Goal: Information Seeking & Learning: Learn about a topic

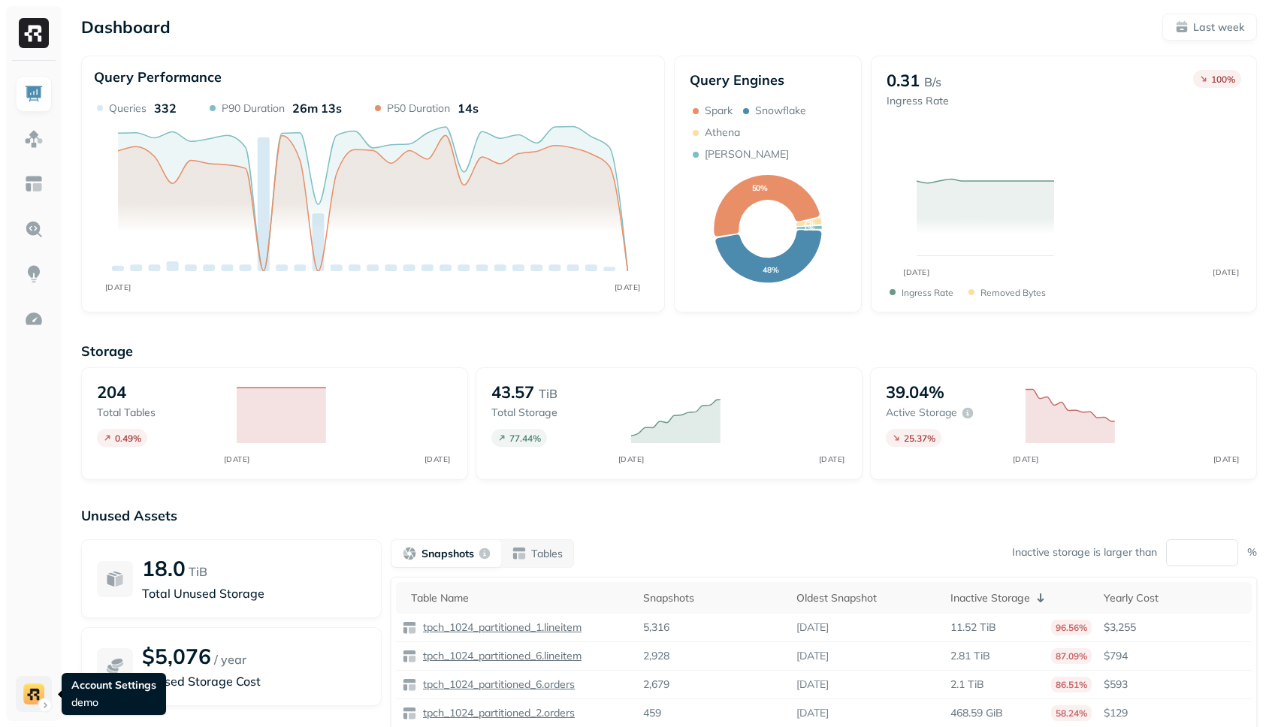
click at [44, 705] on html "Dashboard Last week Query Performance AUG [DATE] Queries 332 P90 Duration 26m 1…" at bounding box center [636, 418] width 1272 height 836
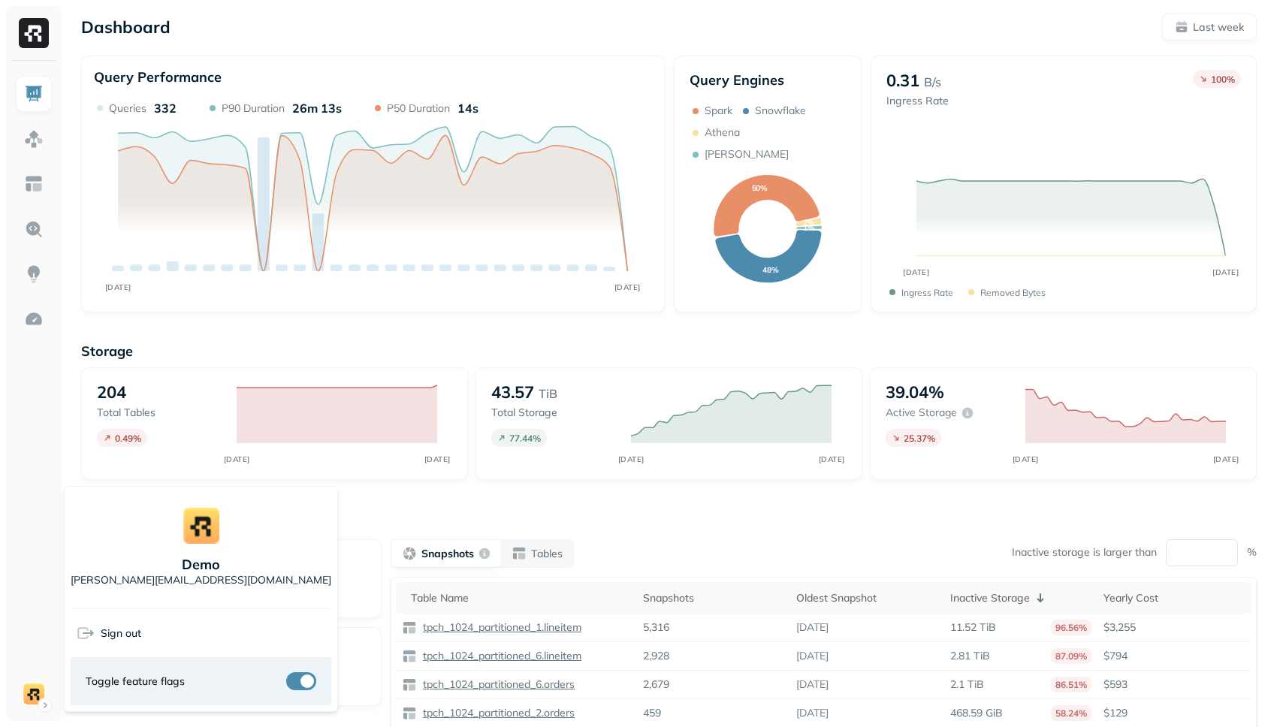
click at [38, 542] on html "Dashboard Last week Query Performance AUG [DATE] Queries 332 P90 Duration 26m 1…" at bounding box center [641, 418] width 1283 height 836
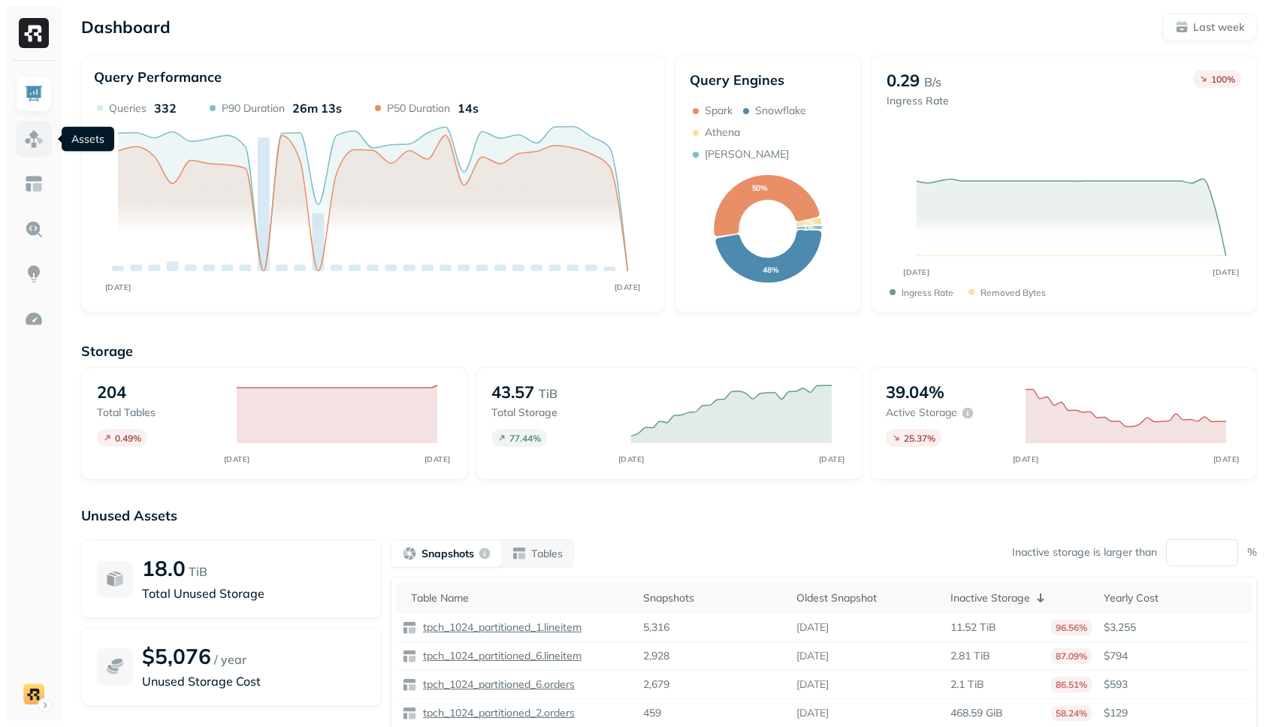
click at [39, 148] on img at bounding box center [34, 139] width 20 height 20
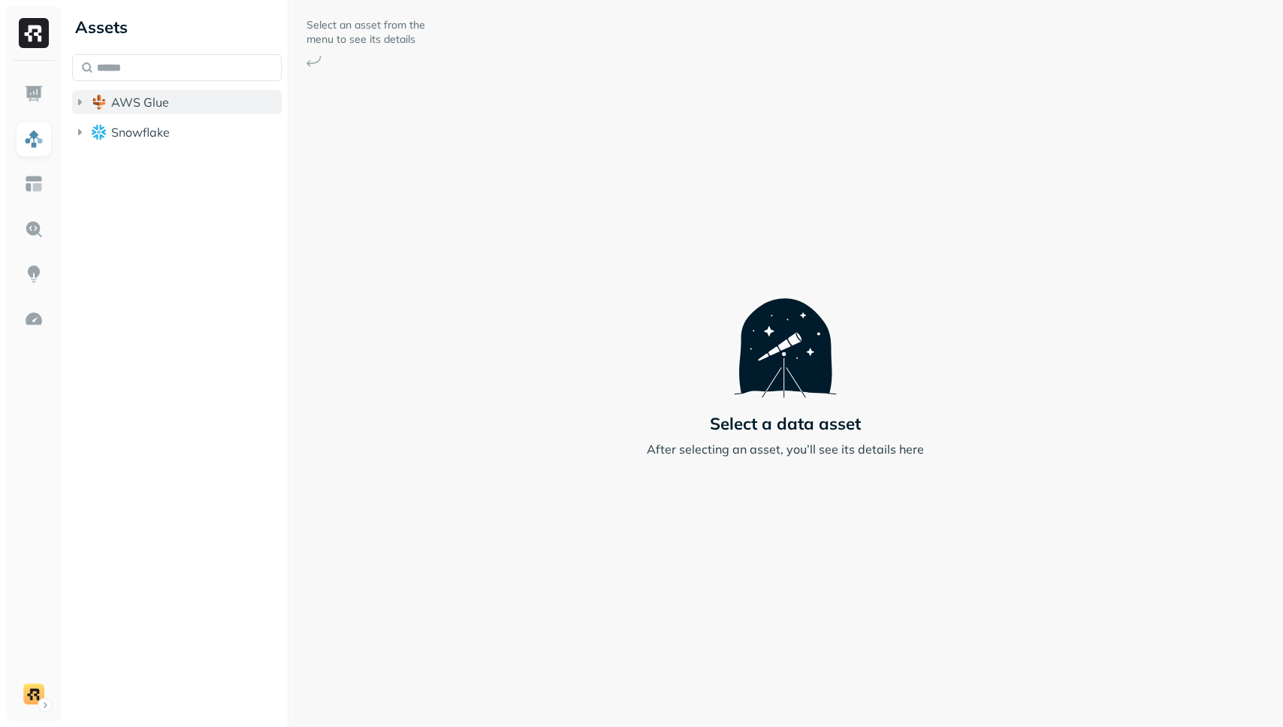
click at [155, 107] on span "AWS Glue" at bounding box center [140, 102] width 58 height 15
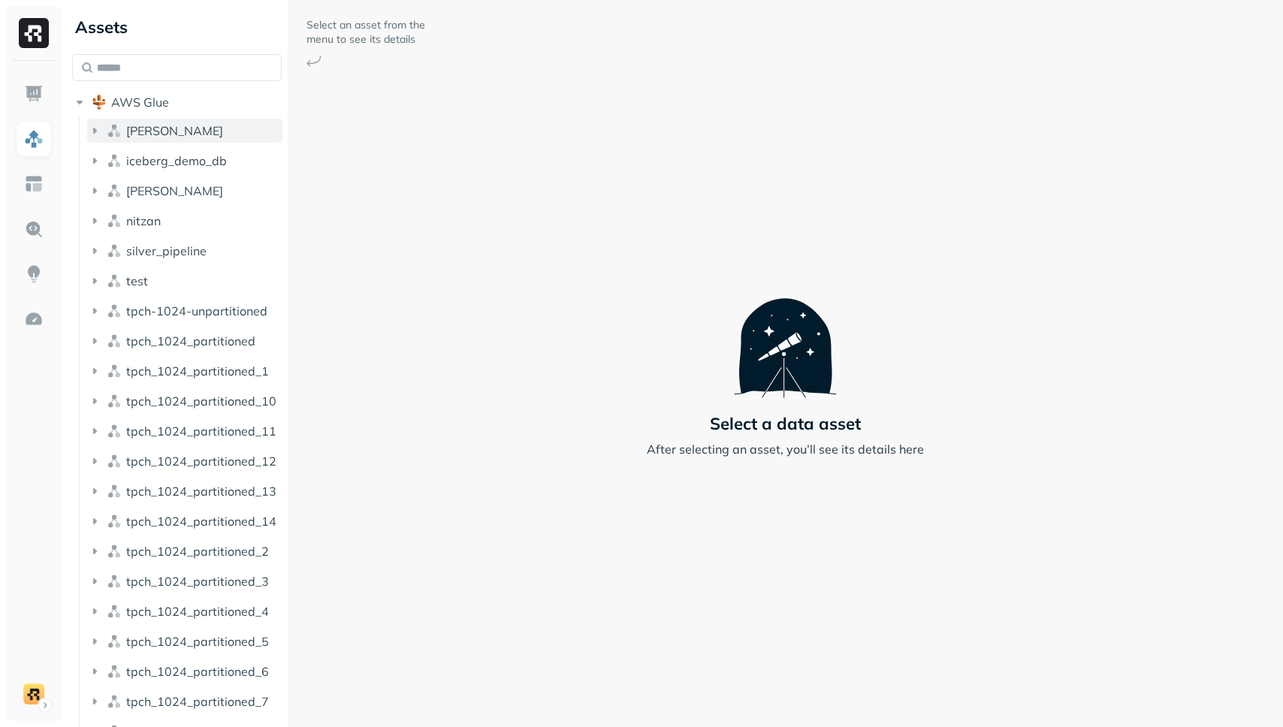
click at [160, 134] on button "[PERSON_NAME]" at bounding box center [184, 131] width 195 height 24
click at [171, 161] on p "( 1 )" at bounding box center [169, 159] width 15 height 15
click at [174, 181] on link "users" at bounding box center [200, 188] width 167 height 24
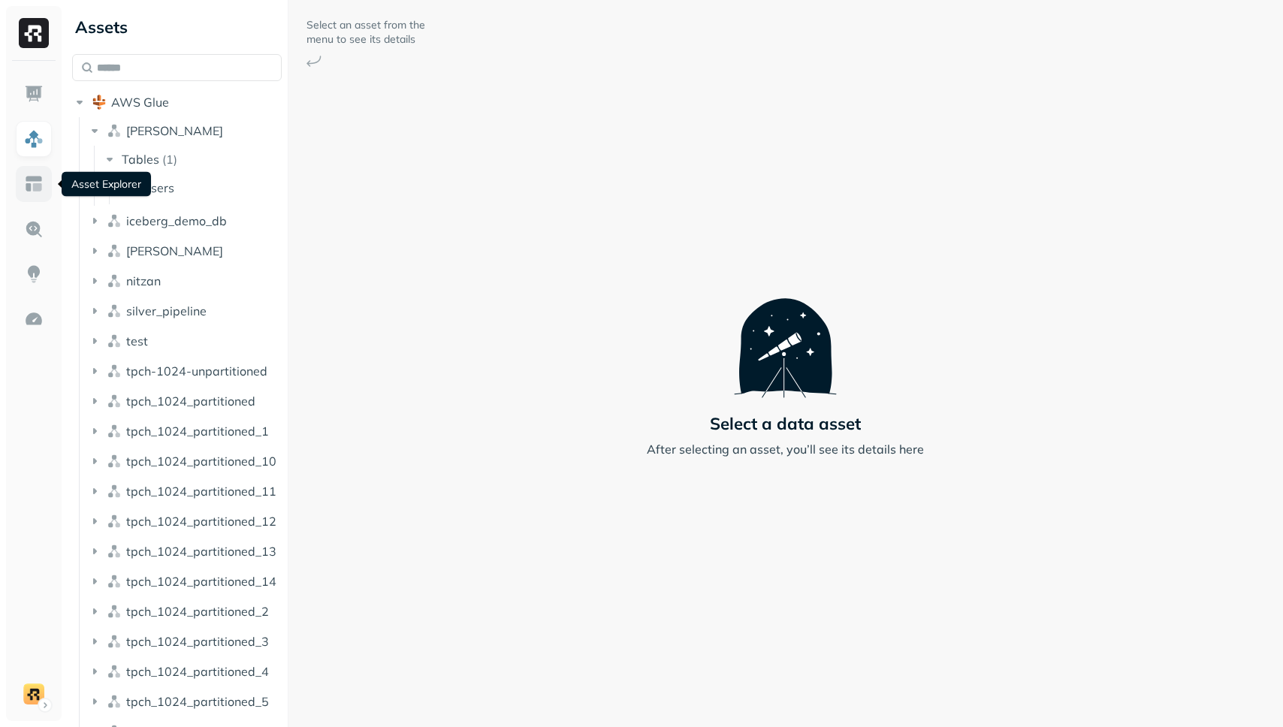
click at [32, 191] on img at bounding box center [34, 184] width 20 height 20
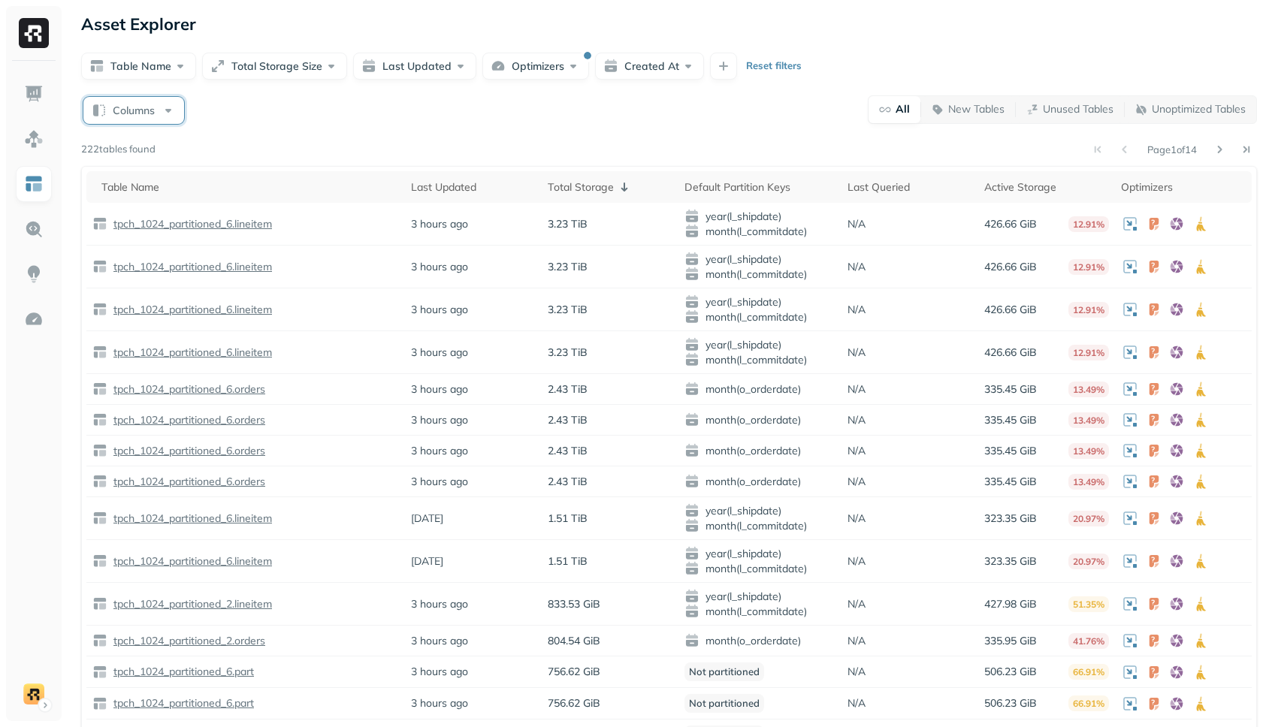
click at [169, 105] on button "Columns" at bounding box center [133, 110] width 101 height 27
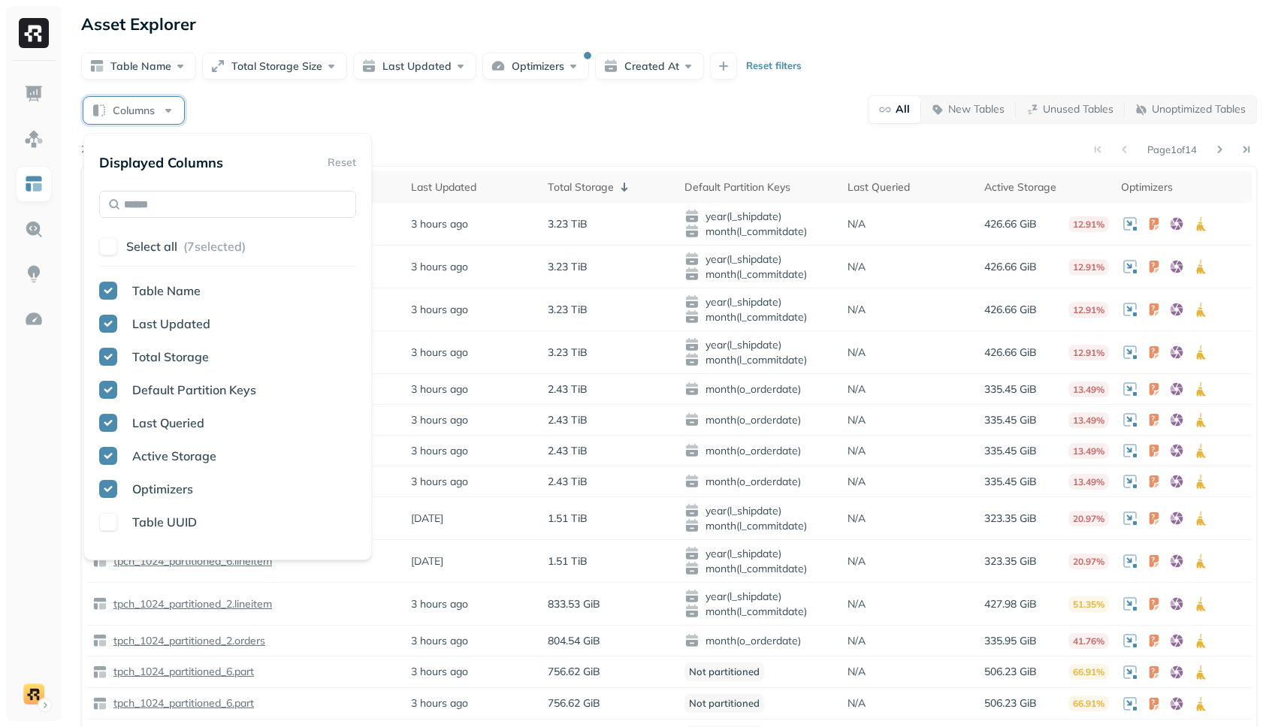
click at [116, 292] on button "button" at bounding box center [108, 291] width 18 height 18
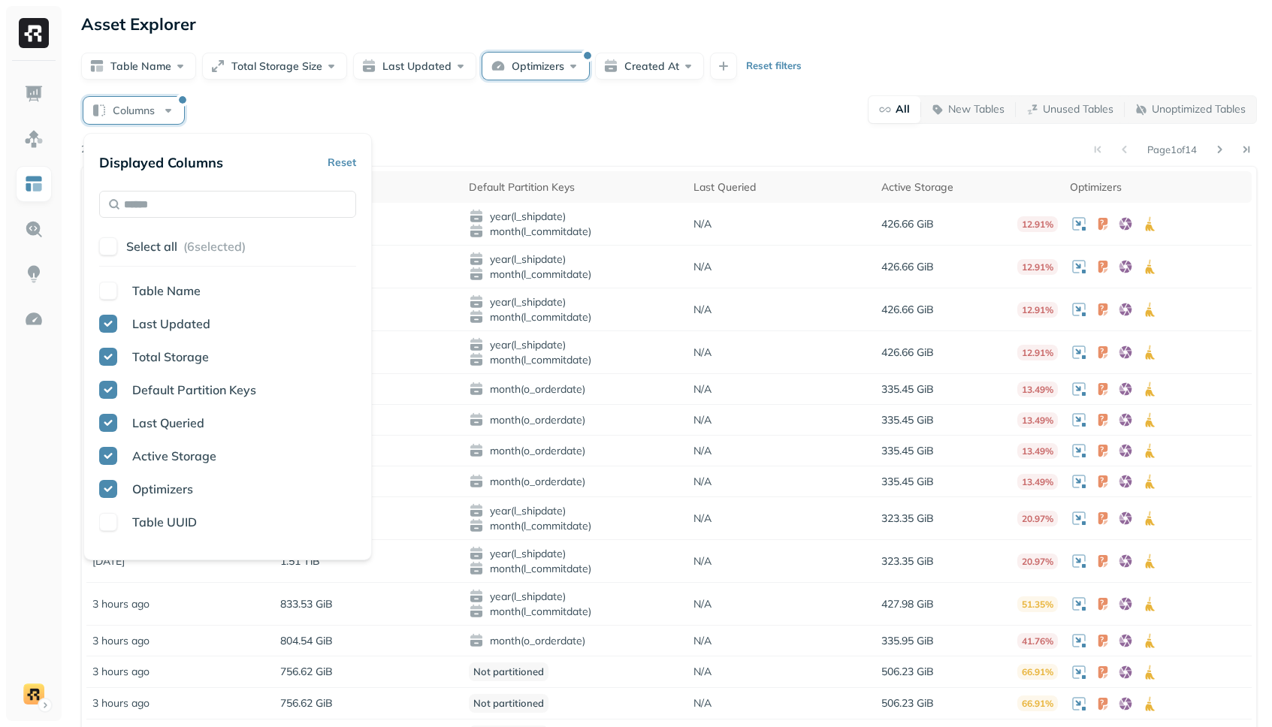
click at [482, 66] on button "Optimizers" at bounding box center [535, 66] width 107 height 27
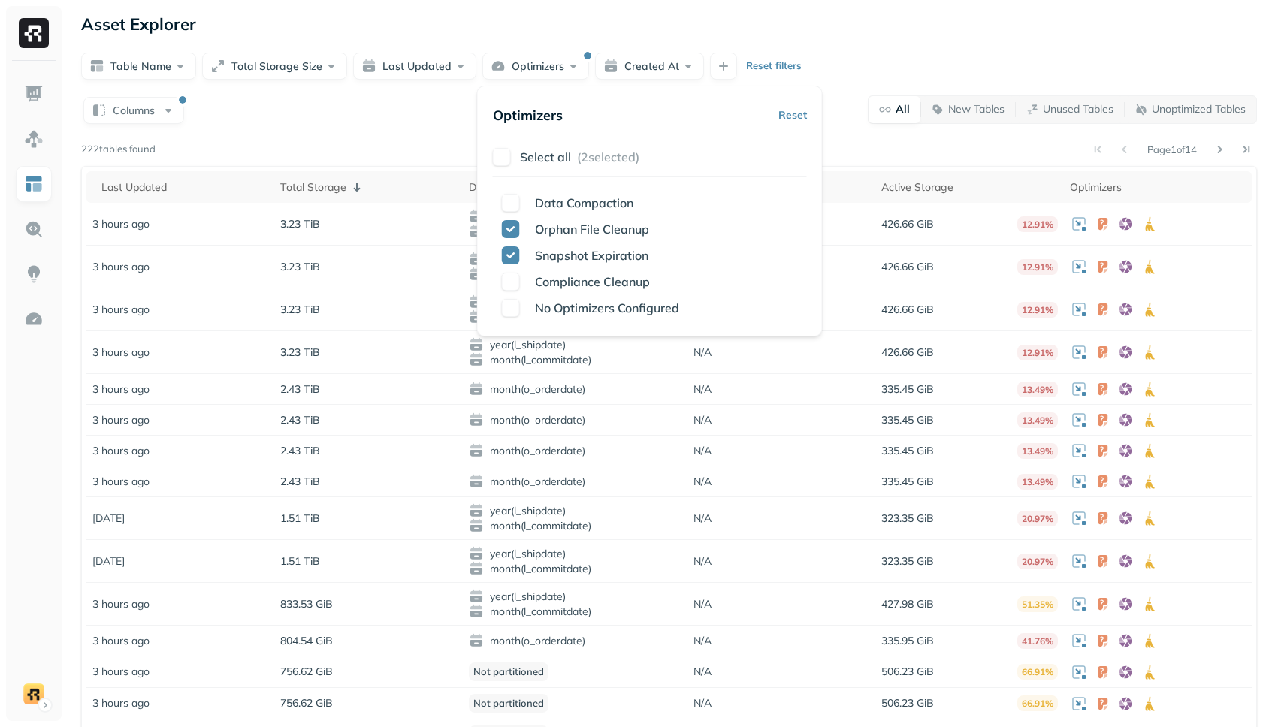
click at [473, 66] on div "Table Name Total Storage Size Last Updated Optimizers Created At Reset filters" at bounding box center [668, 66] width 1175 height 27
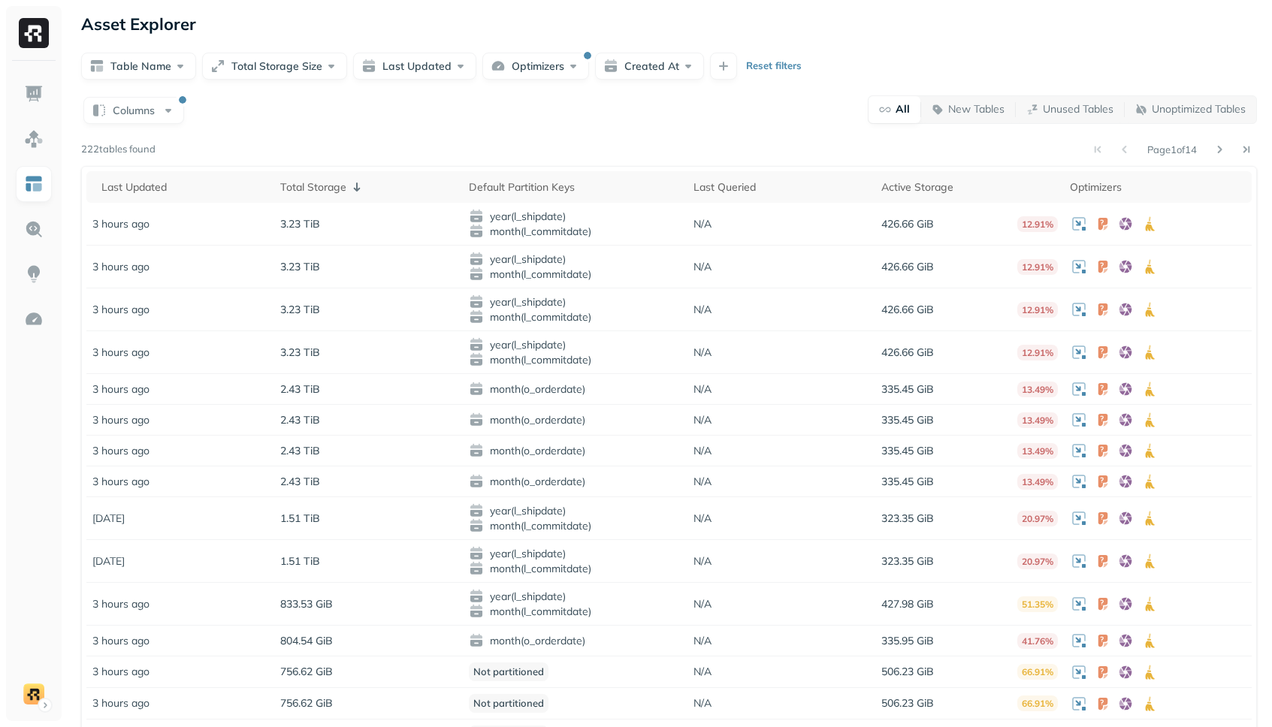
click at [367, 122] on div "Columns All New Tables Unused Tables Unoptimized Tables" at bounding box center [668, 109] width 1175 height 29
click at [510, 75] on button "Optimizers" at bounding box center [535, 66] width 107 height 27
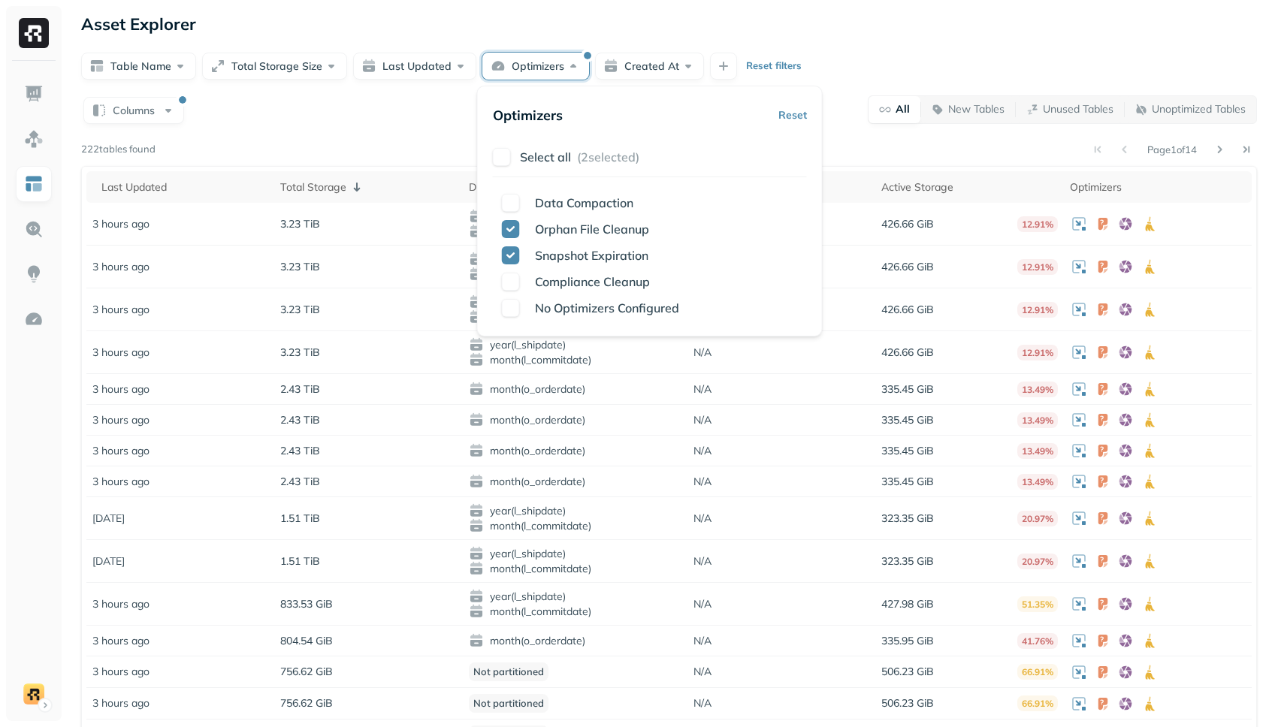
click at [514, 74] on button "Optimizers" at bounding box center [535, 66] width 107 height 27
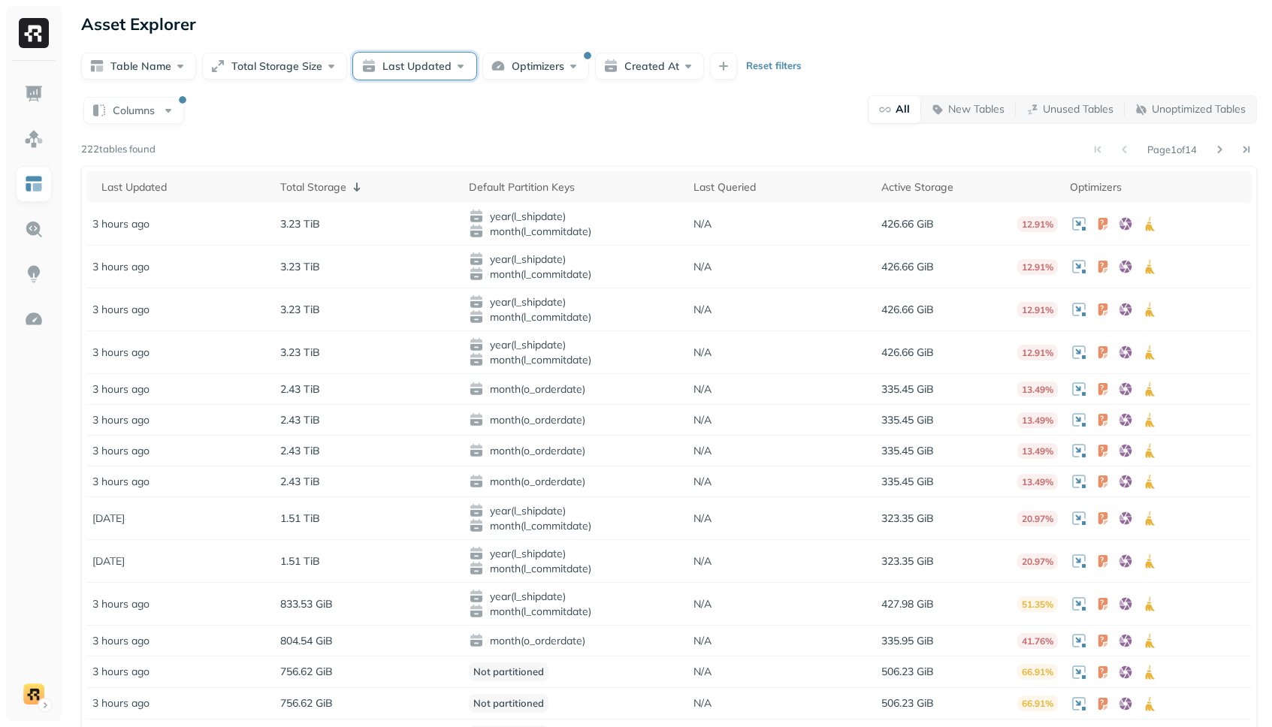
click at [408, 69] on button "Last Updated" at bounding box center [414, 66] width 123 height 27
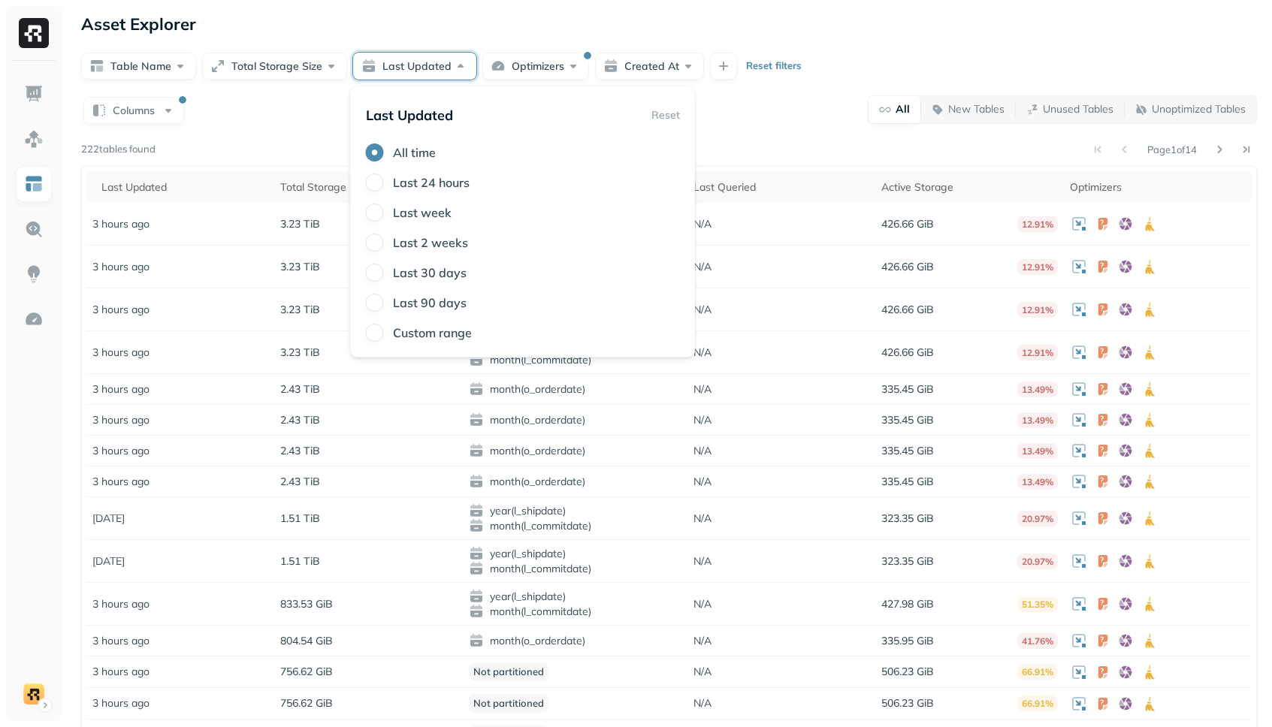
click at [404, 69] on button "Last Updated" at bounding box center [414, 66] width 123 height 27
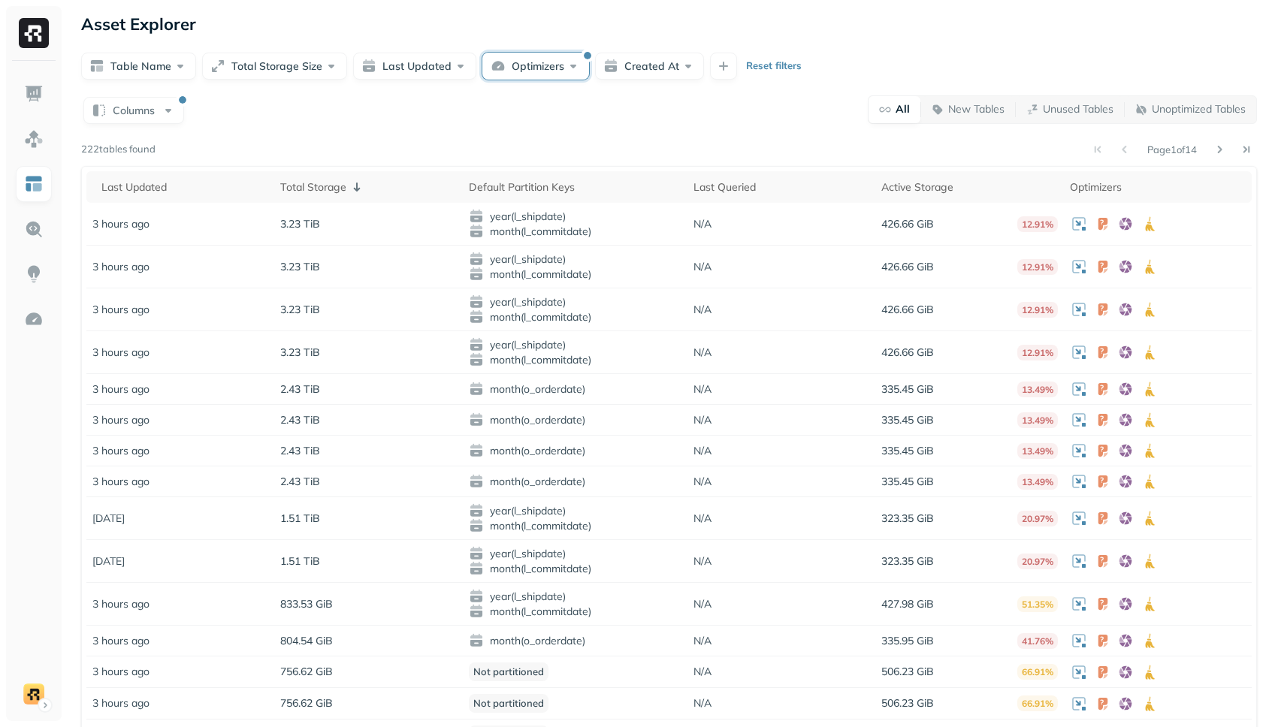
click at [536, 69] on button "Optimizers" at bounding box center [535, 66] width 107 height 27
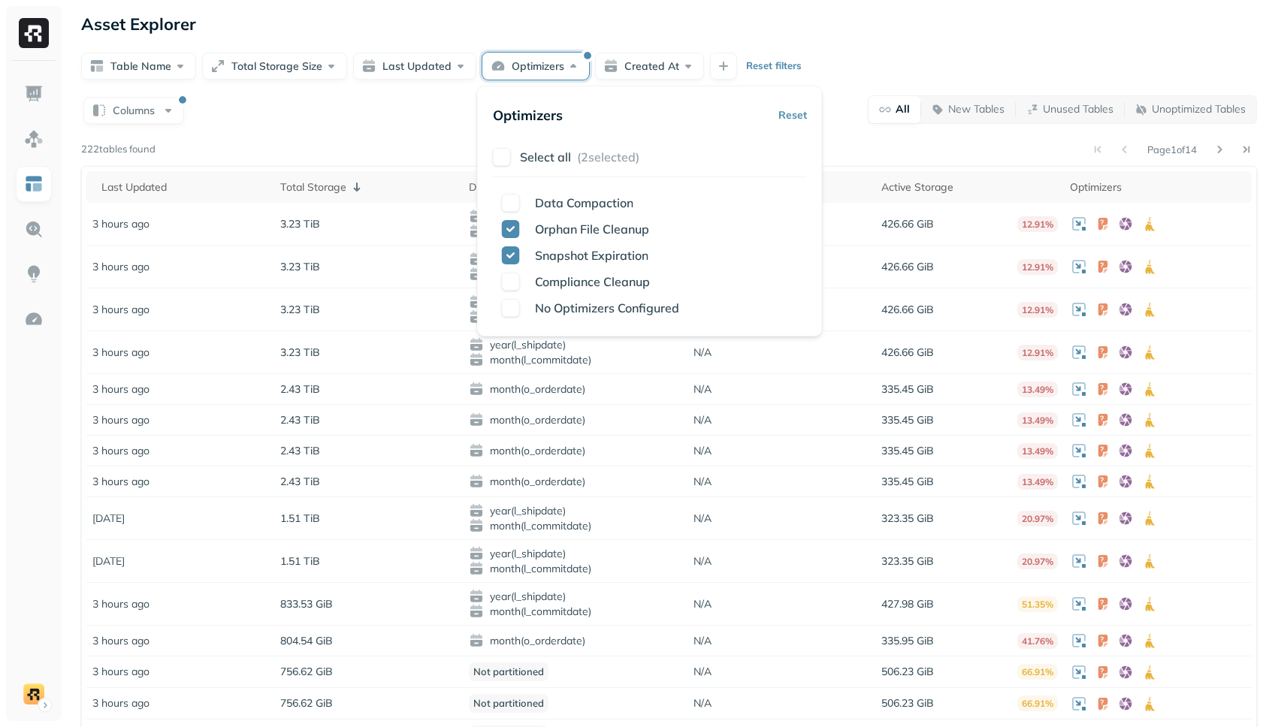
click at [536, 69] on button "Optimizers" at bounding box center [535, 66] width 107 height 27
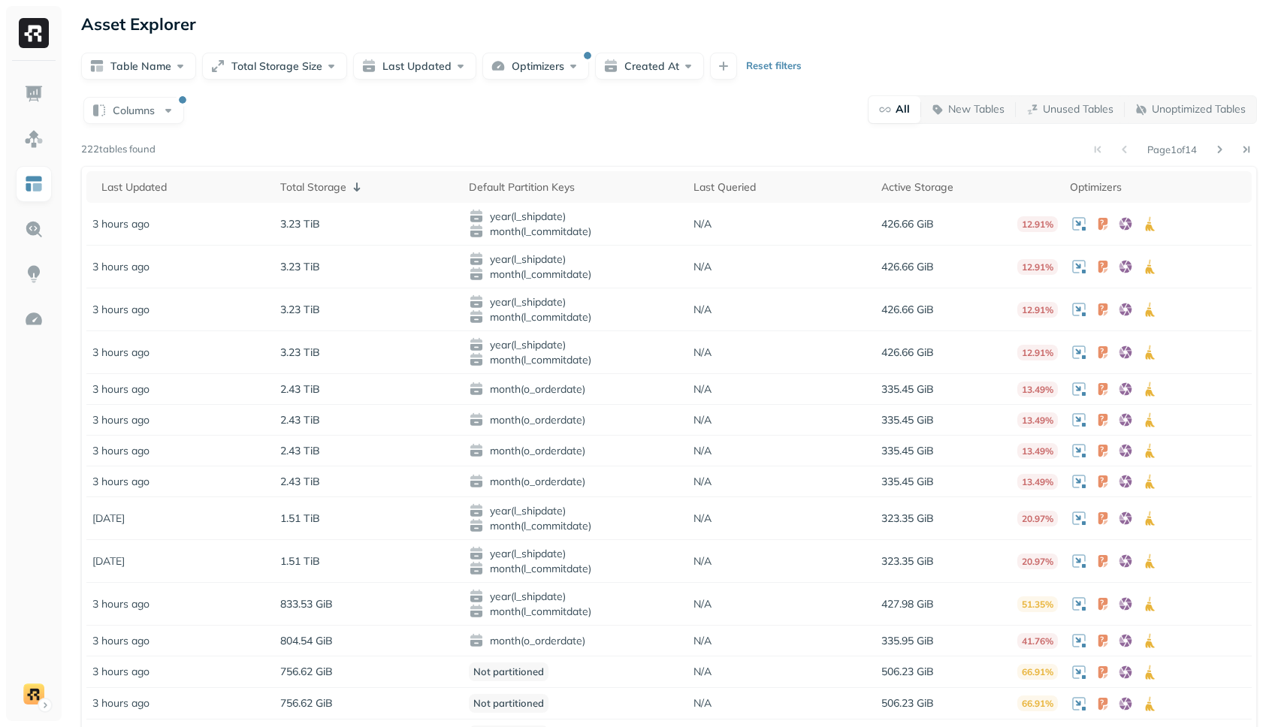
click at [786, 63] on p "Reset filters" at bounding box center [774, 66] width 56 height 15
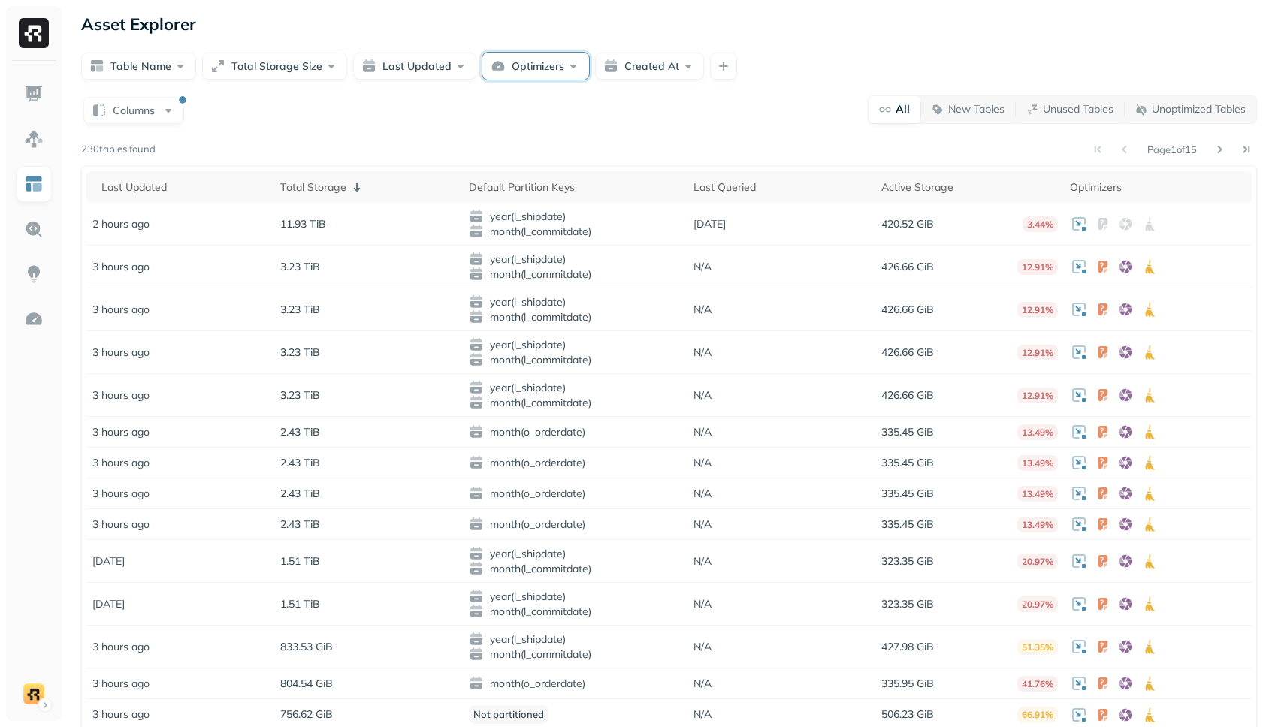
click at [503, 71] on button "Optimizers" at bounding box center [535, 66] width 107 height 27
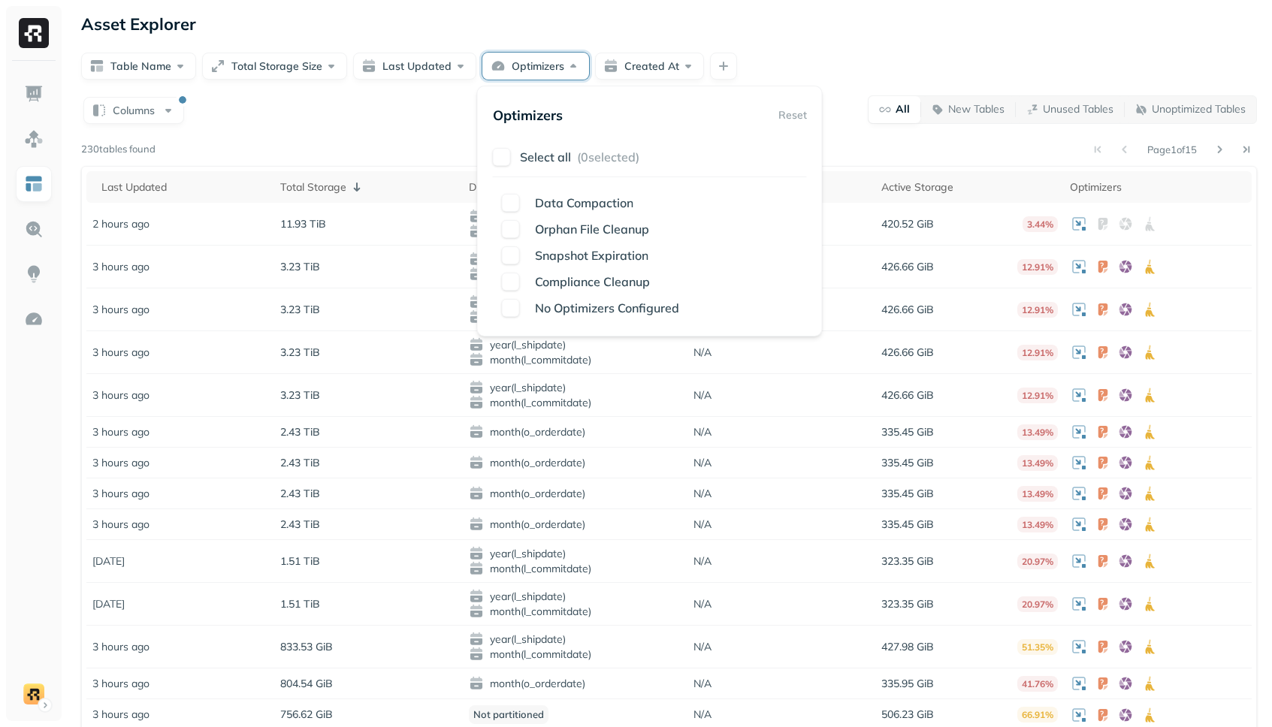
click at [588, 62] on div "Table Name Total Storage Size Last Updated Optimizers Created At" at bounding box center [668, 66] width 1175 height 27
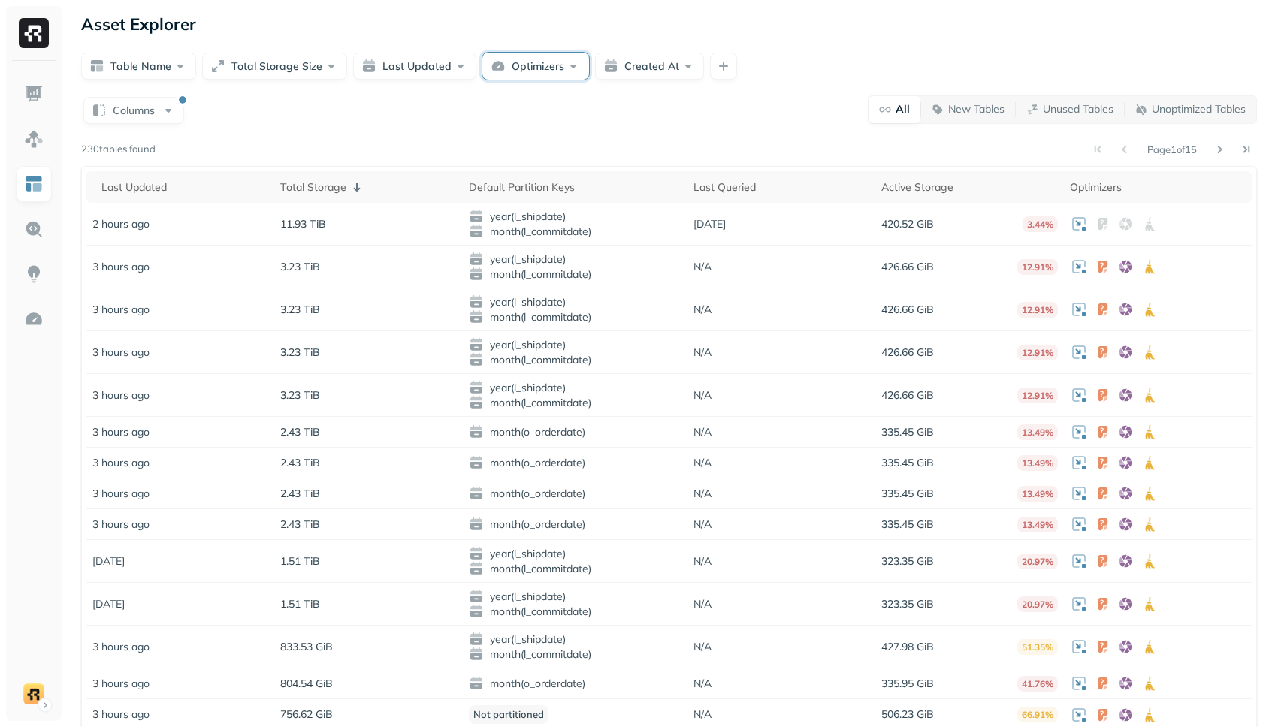
click at [572, 62] on button "Optimizers" at bounding box center [535, 66] width 107 height 27
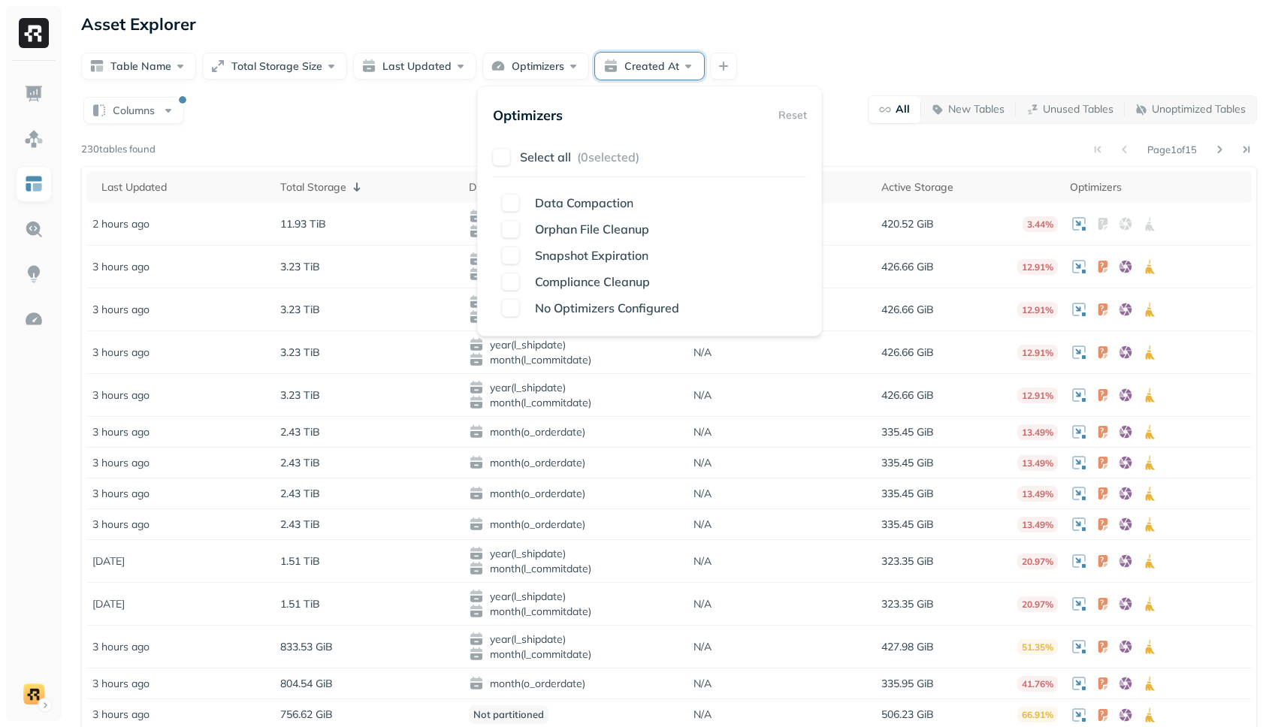
click at [595, 68] on button "Created At" at bounding box center [649, 66] width 109 height 27
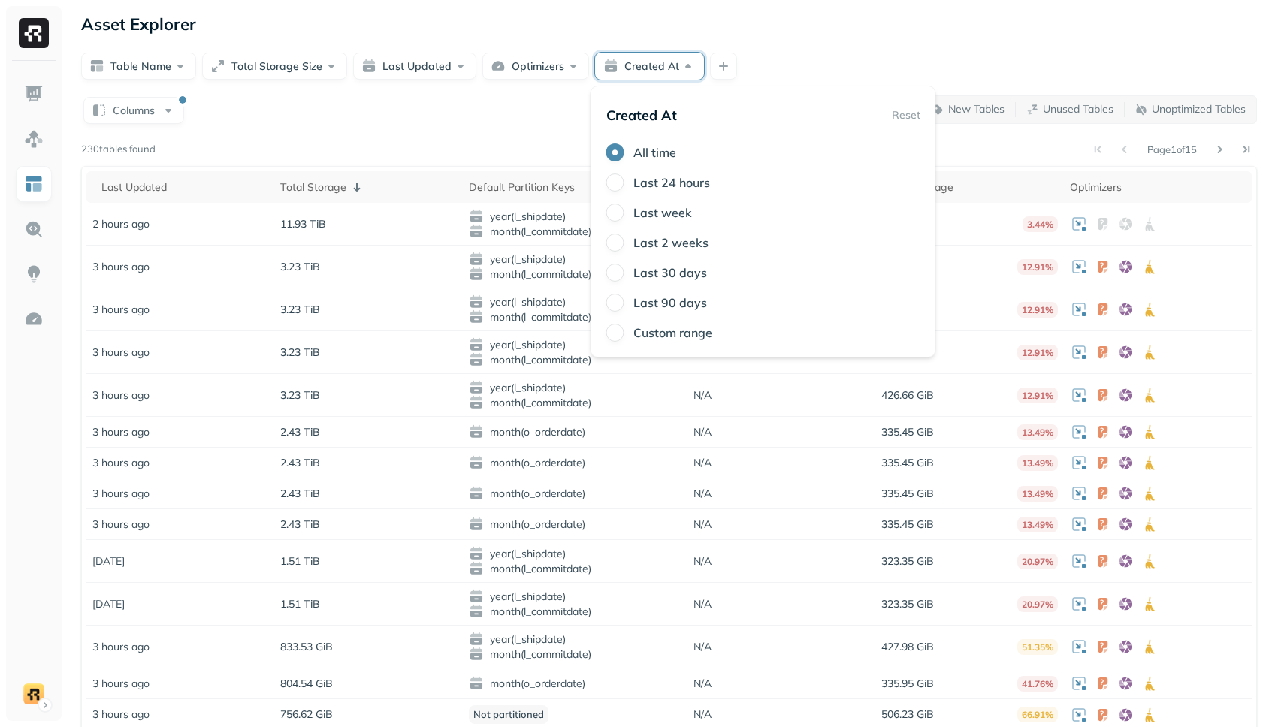
click at [617, 70] on button "Created At" at bounding box center [649, 66] width 109 height 27
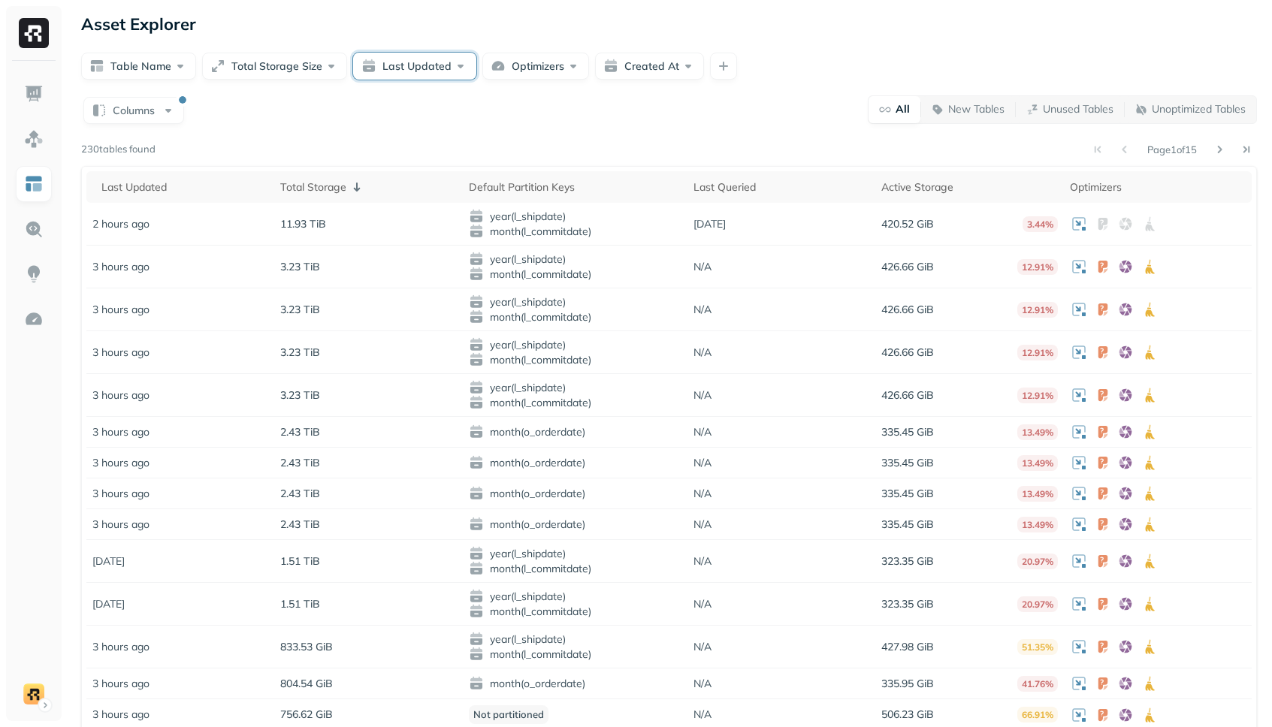
click at [435, 70] on button "Last Updated" at bounding box center [414, 66] width 123 height 27
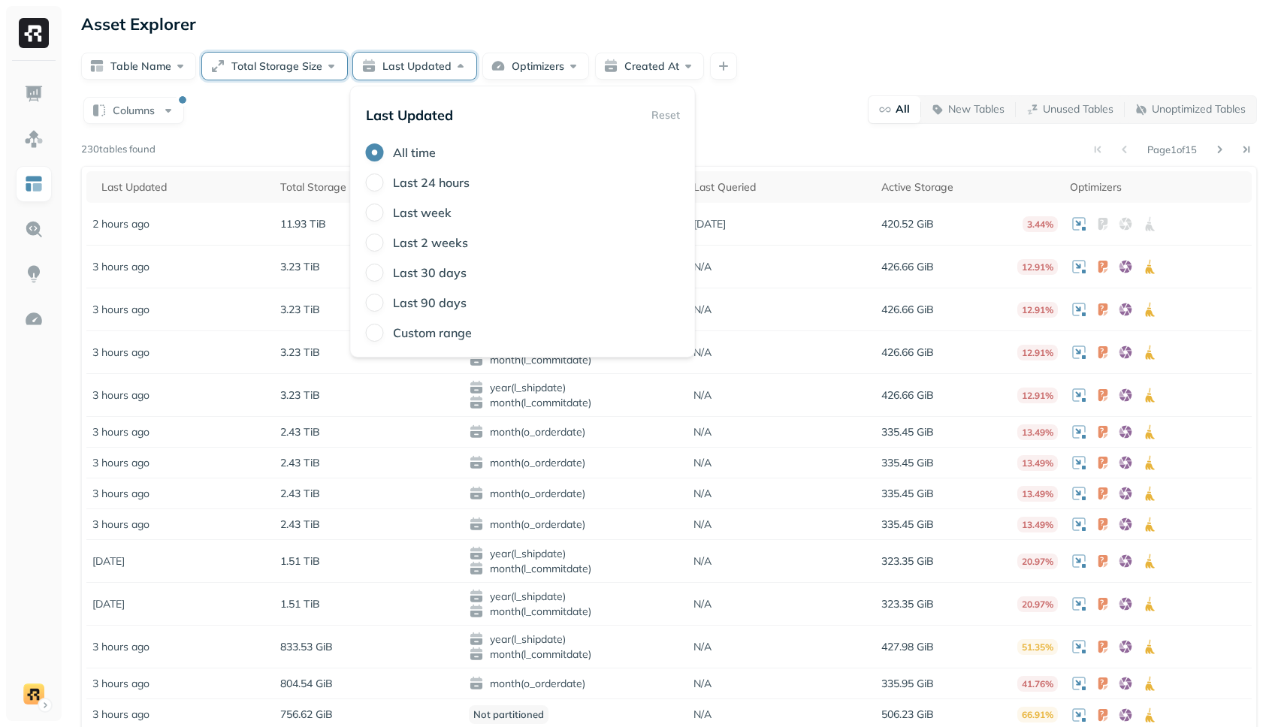
click at [310, 54] on button "Total Storage Size" at bounding box center [274, 66] width 145 height 27
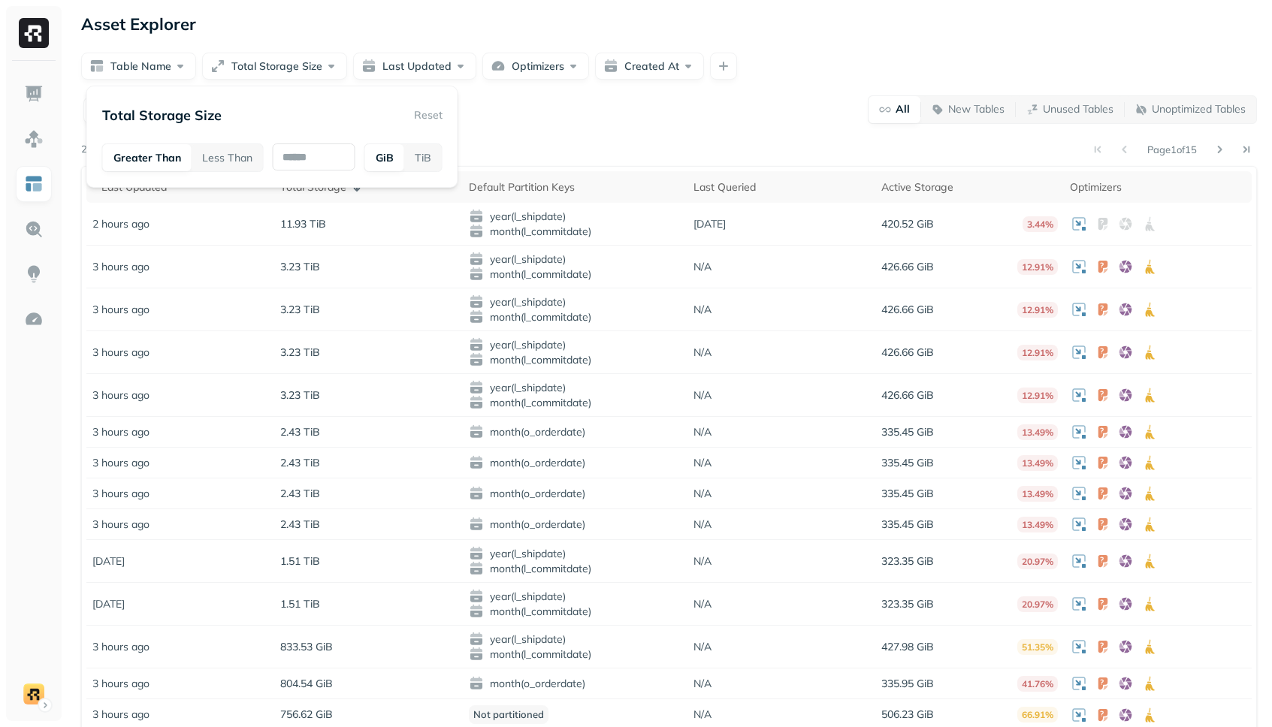
click at [196, 53] on div "Table Name Total Storage Size Last Updated Optimizers Created At" at bounding box center [668, 66] width 1175 height 27
click at [154, 58] on button "Table Name" at bounding box center [138, 66] width 115 height 27
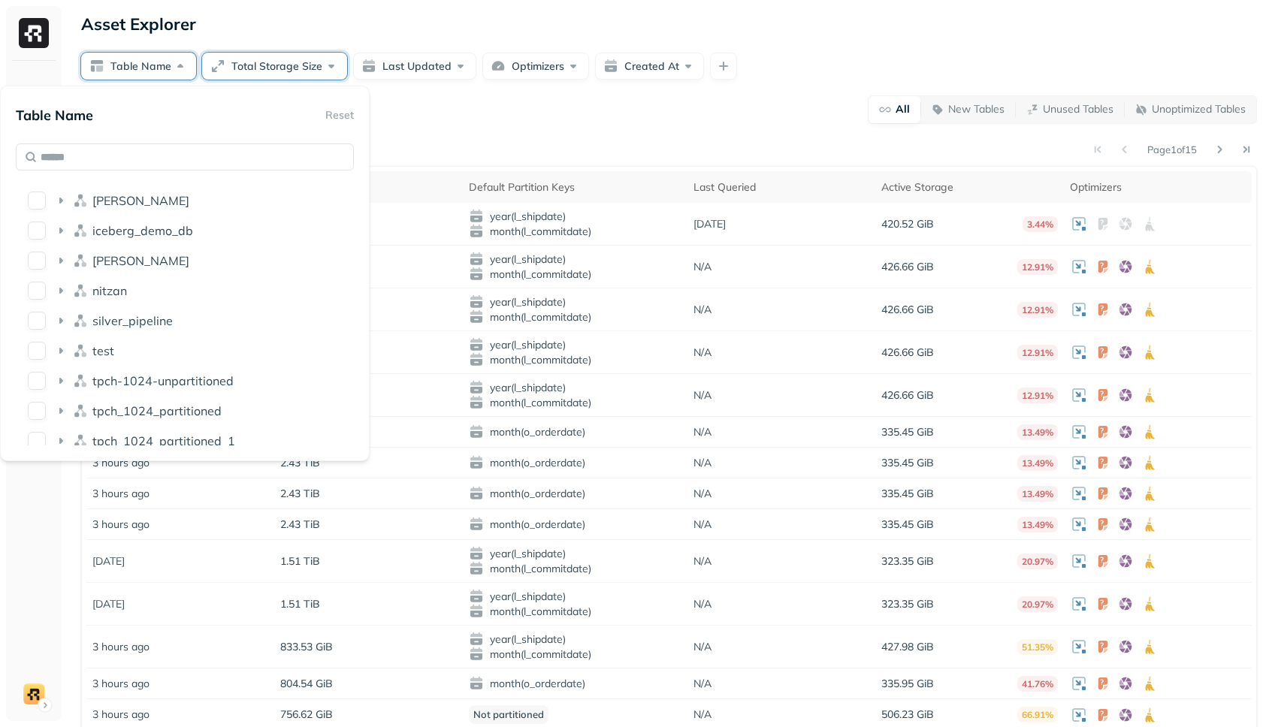
click at [255, 62] on button "Total Storage Size" at bounding box center [274, 66] width 145 height 27
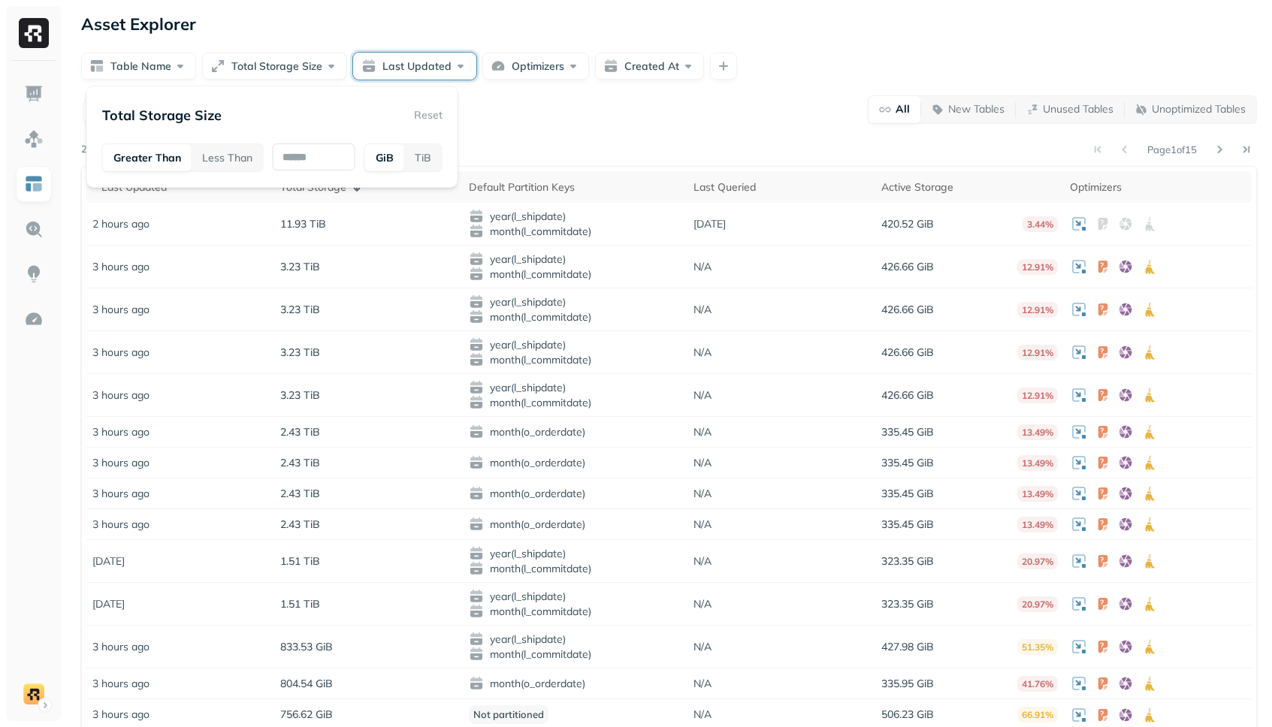
click at [406, 67] on button "Last Updated" at bounding box center [414, 66] width 123 height 27
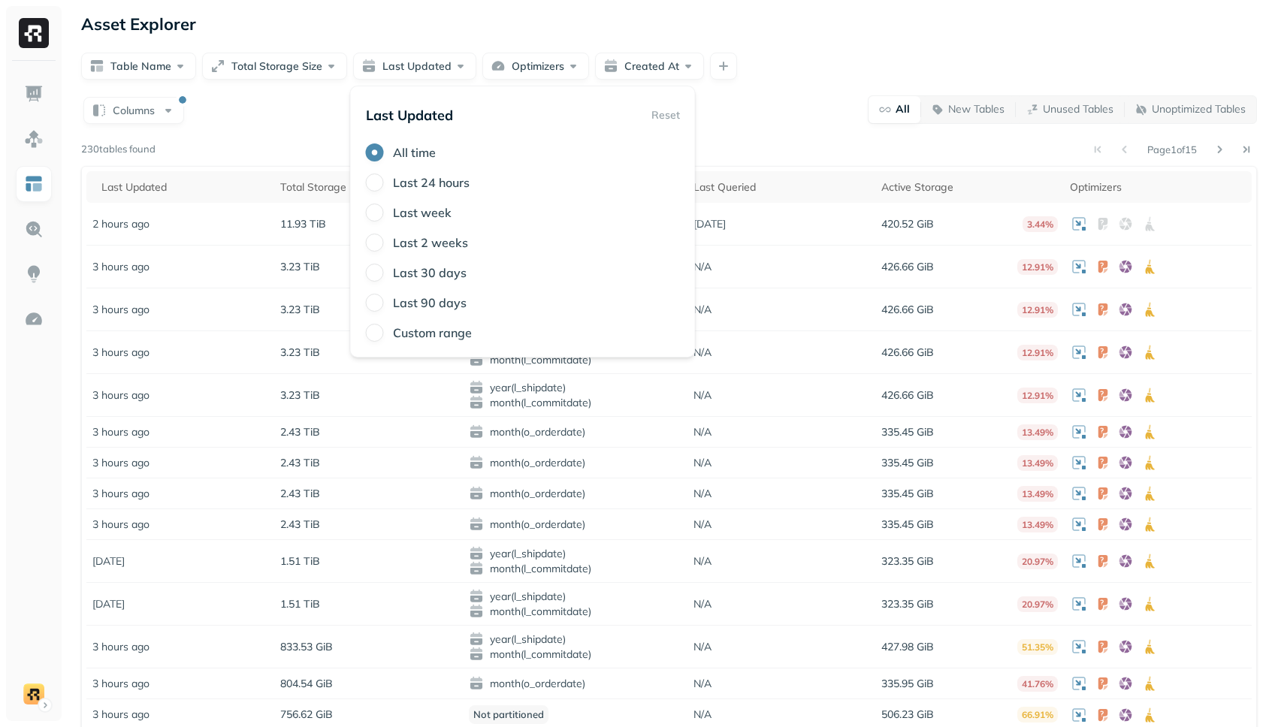
click at [318, 119] on div "Columns All New Tables Unused Tables Unoptimized Tables" at bounding box center [668, 109] width 1175 height 29
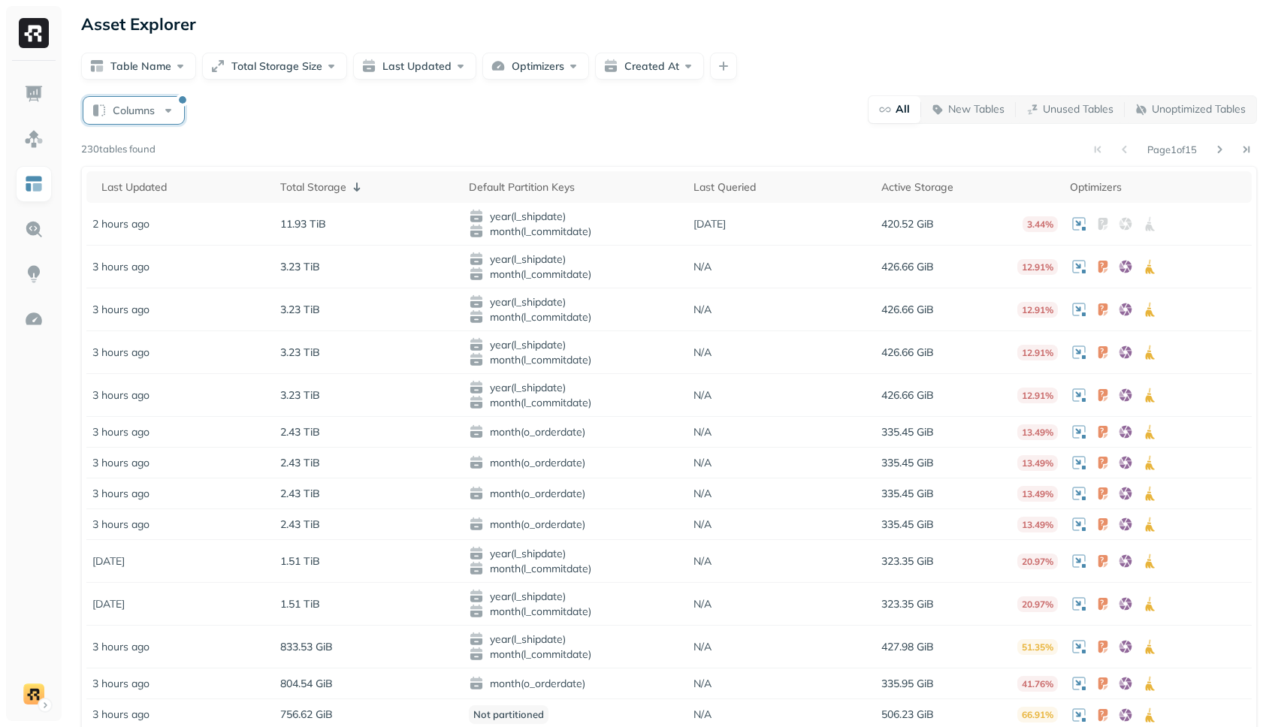
click at [164, 116] on button "Columns" at bounding box center [133, 110] width 101 height 27
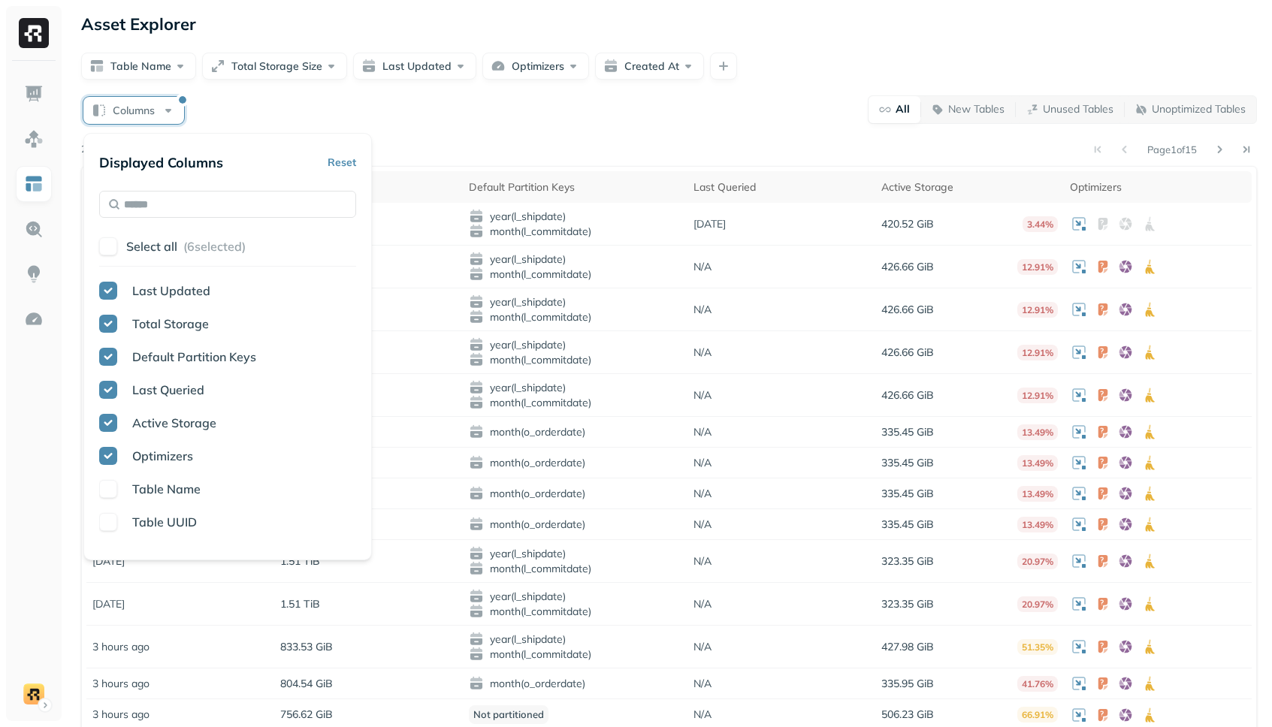
click at [110, 289] on button "button" at bounding box center [108, 291] width 18 height 18
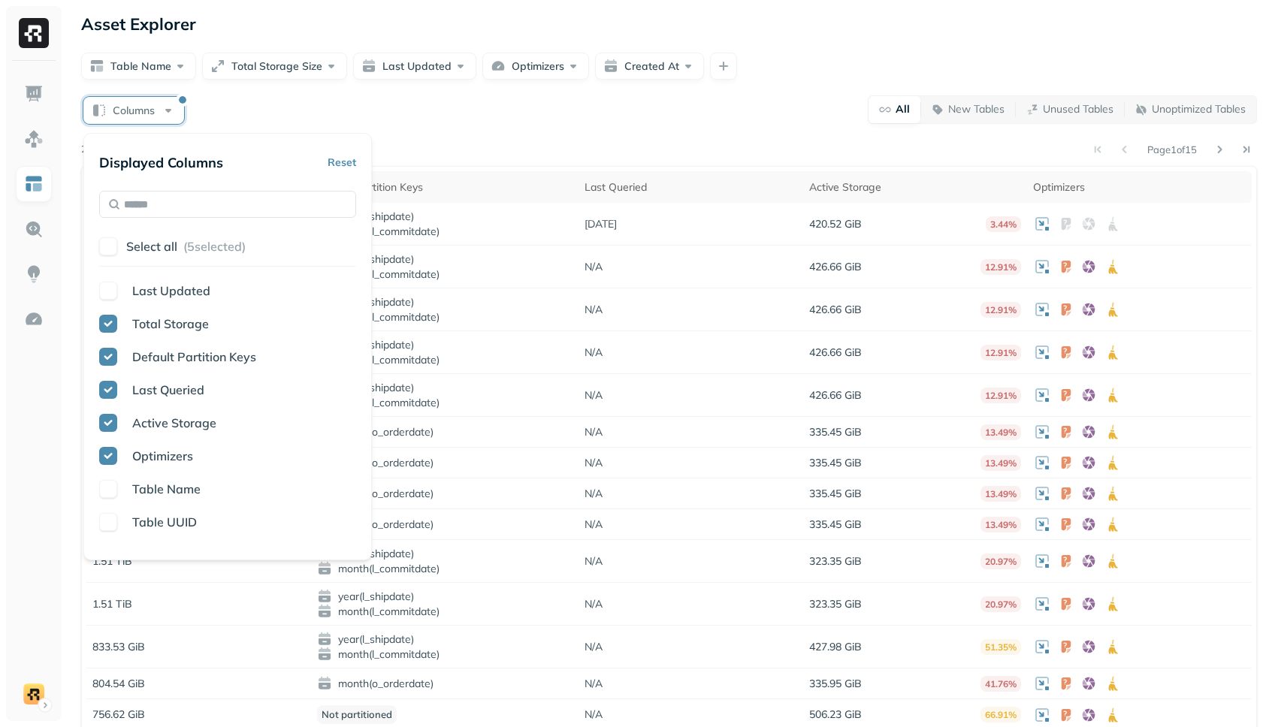
click at [114, 321] on button "button" at bounding box center [108, 324] width 18 height 18
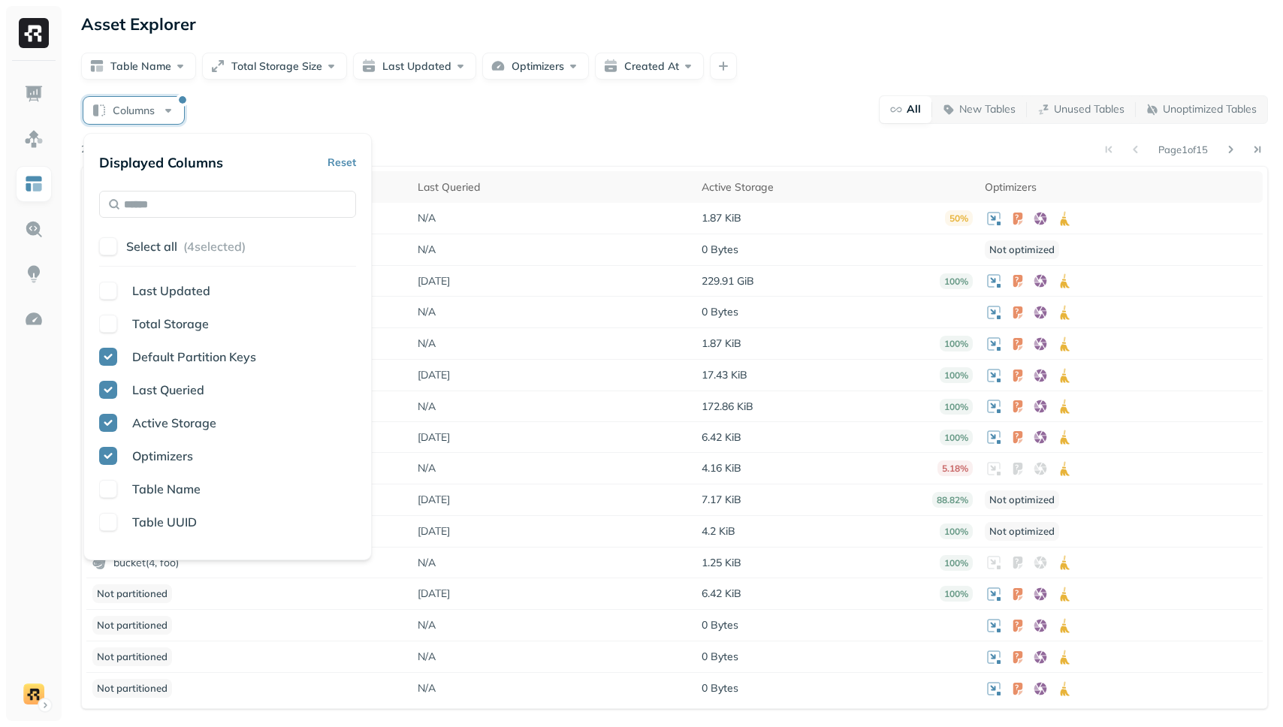
click at [493, 112] on div "Columns All New Tables Unused Tables Unoptimized Tables" at bounding box center [674, 109] width 1187 height 29
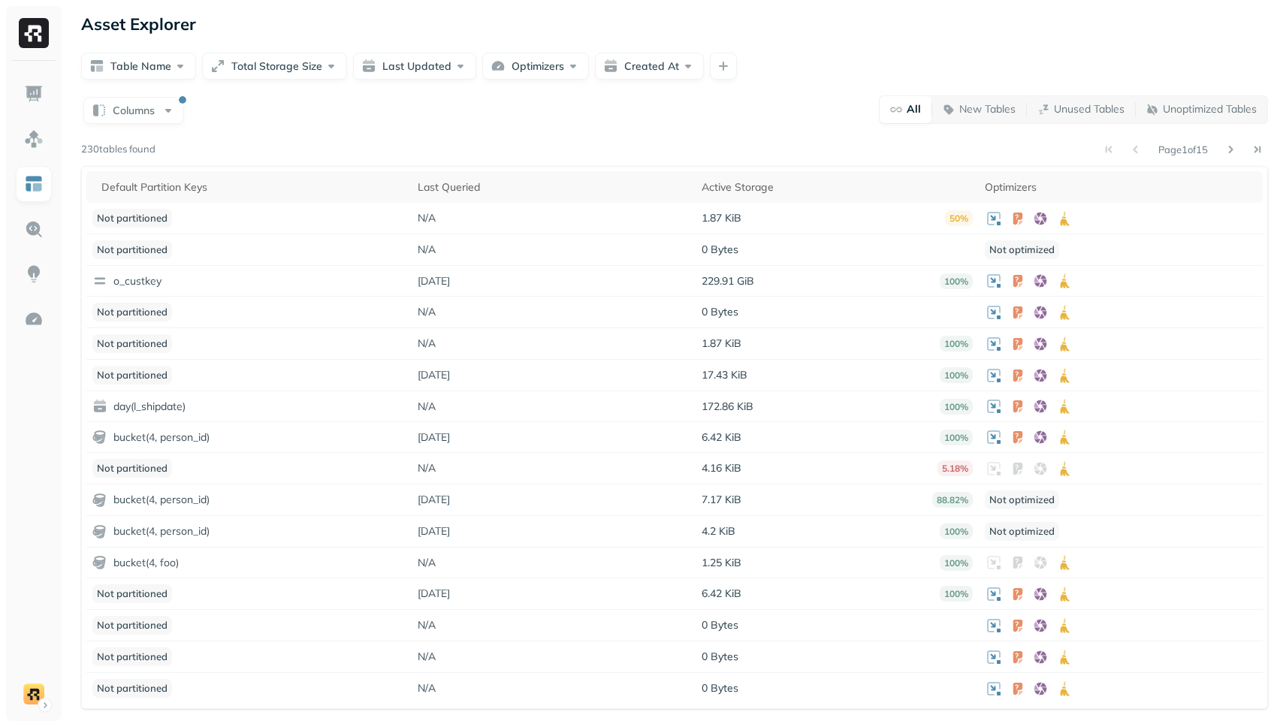
click at [203, 112] on div "Columns All New Tables Unused Tables Unoptimized Tables" at bounding box center [674, 109] width 1187 height 29
click at [169, 111] on button "Columns" at bounding box center [133, 110] width 101 height 27
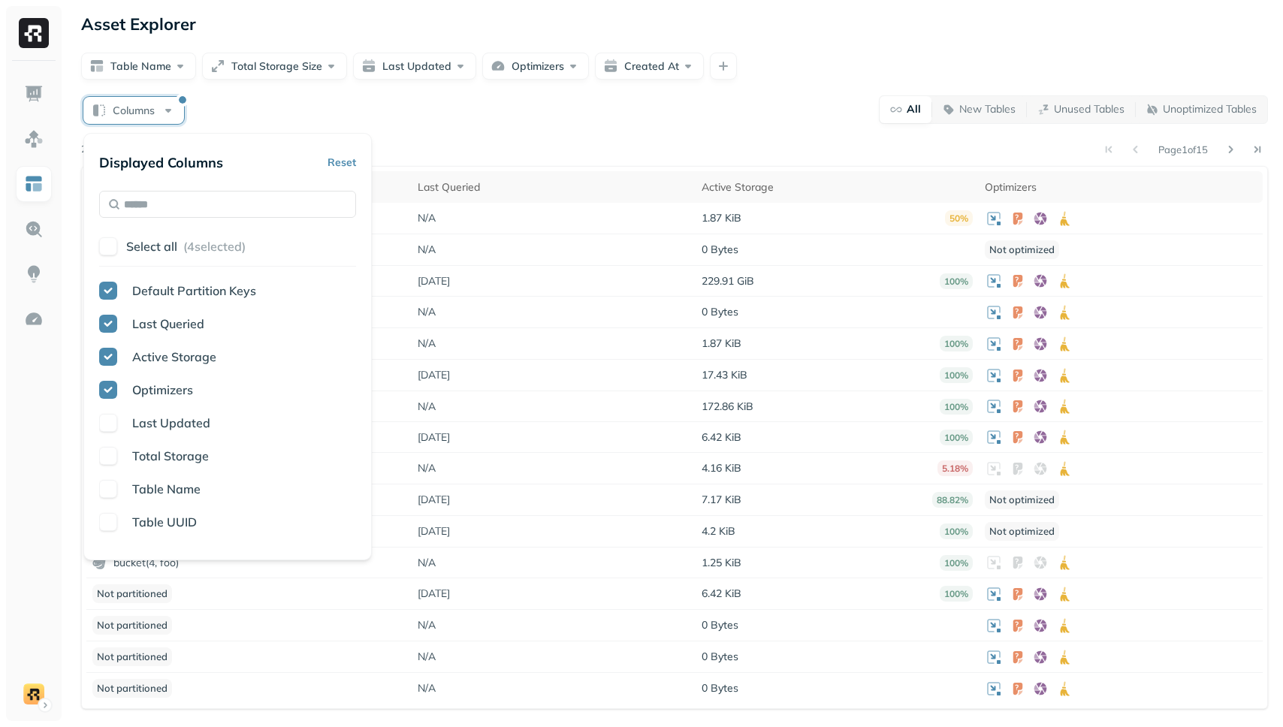
click at [137, 426] on span "Last Updated" at bounding box center [171, 422] width 78 height 15
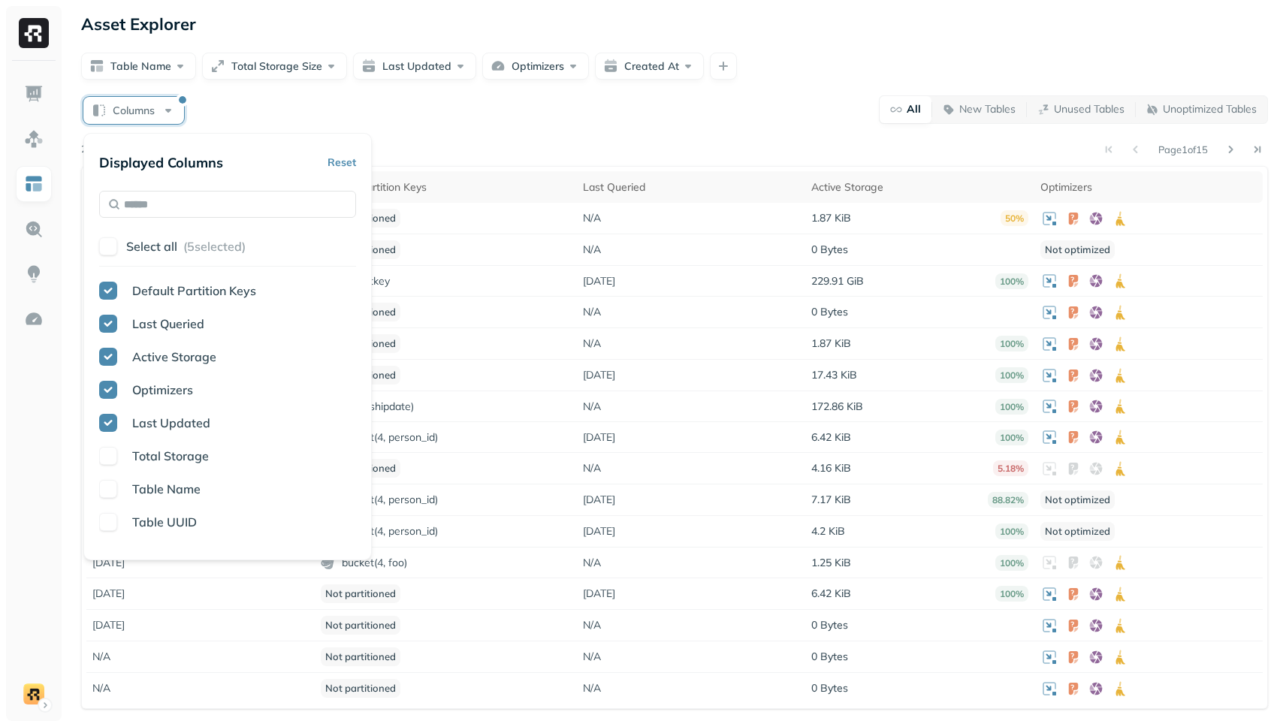
click at [140, 463] on span "Total Storage" at bounding box center [170, 455] width 77 height 15
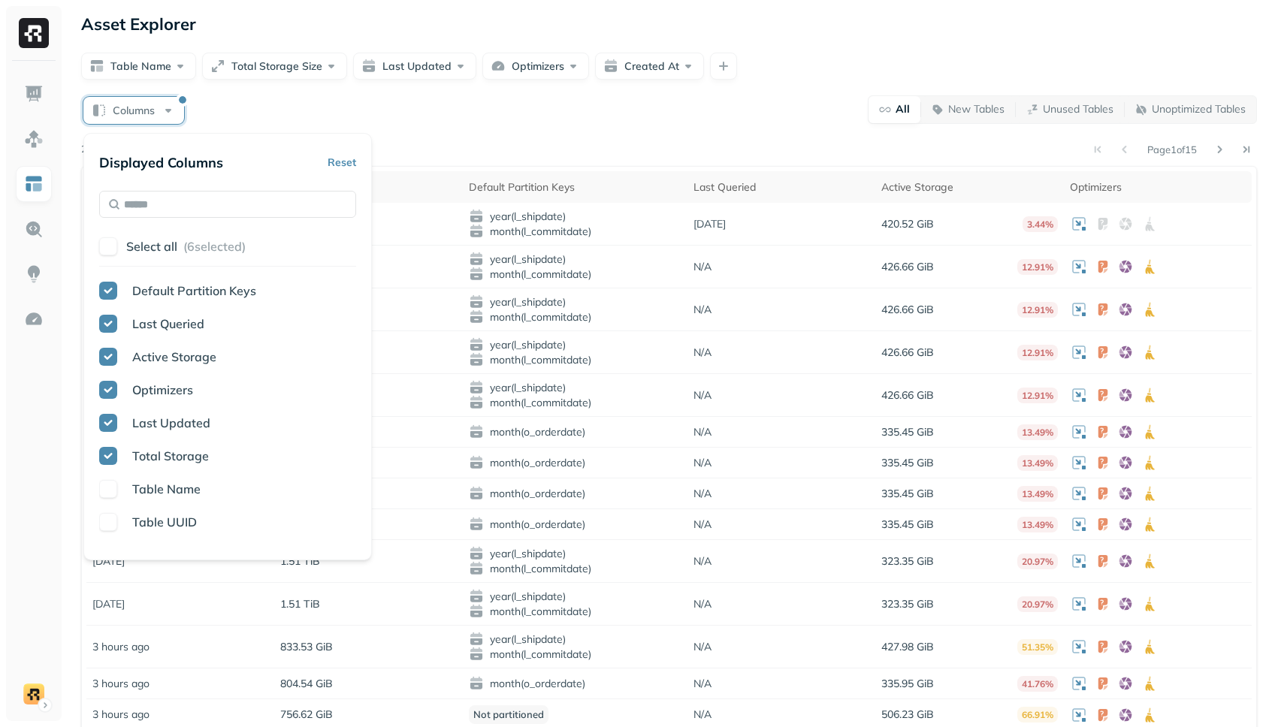
click at [140, 492] on span "Table Name" at bounding box center [166, 488] width 68 height 15
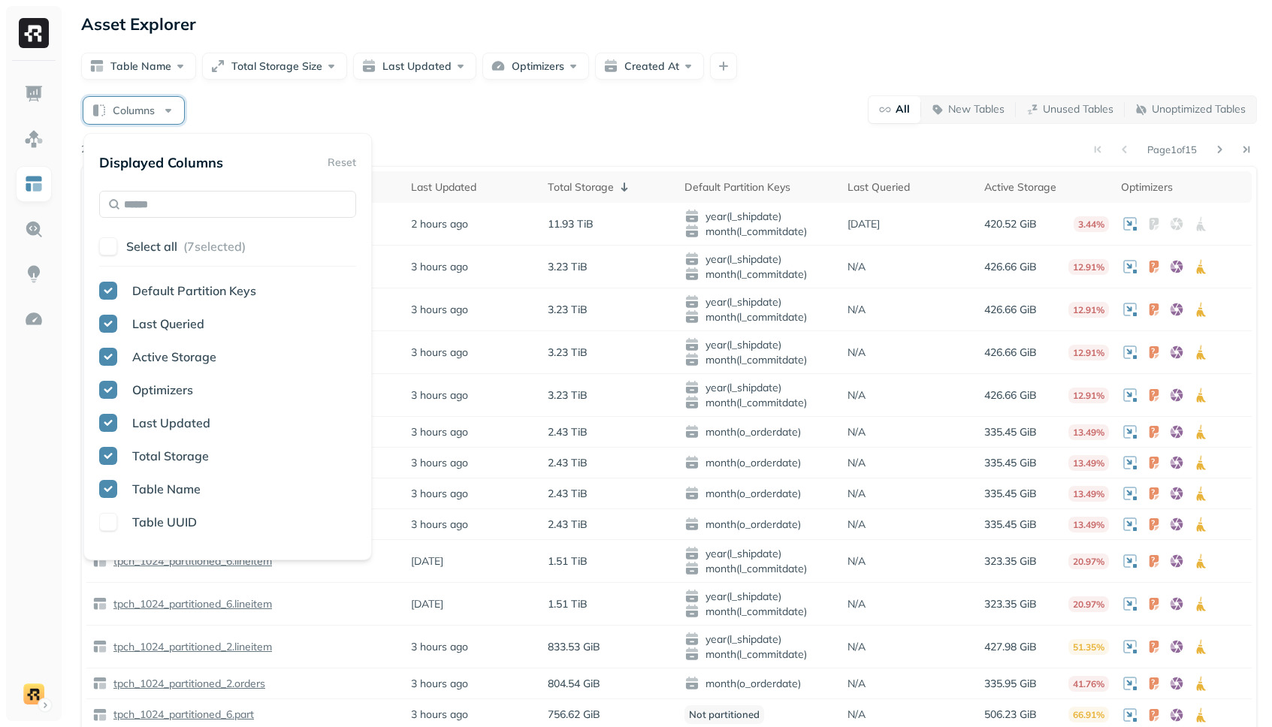
click at [455, 142] on div "Page 1 of 15" at bounding box center [705, 149] width 1101 height 21
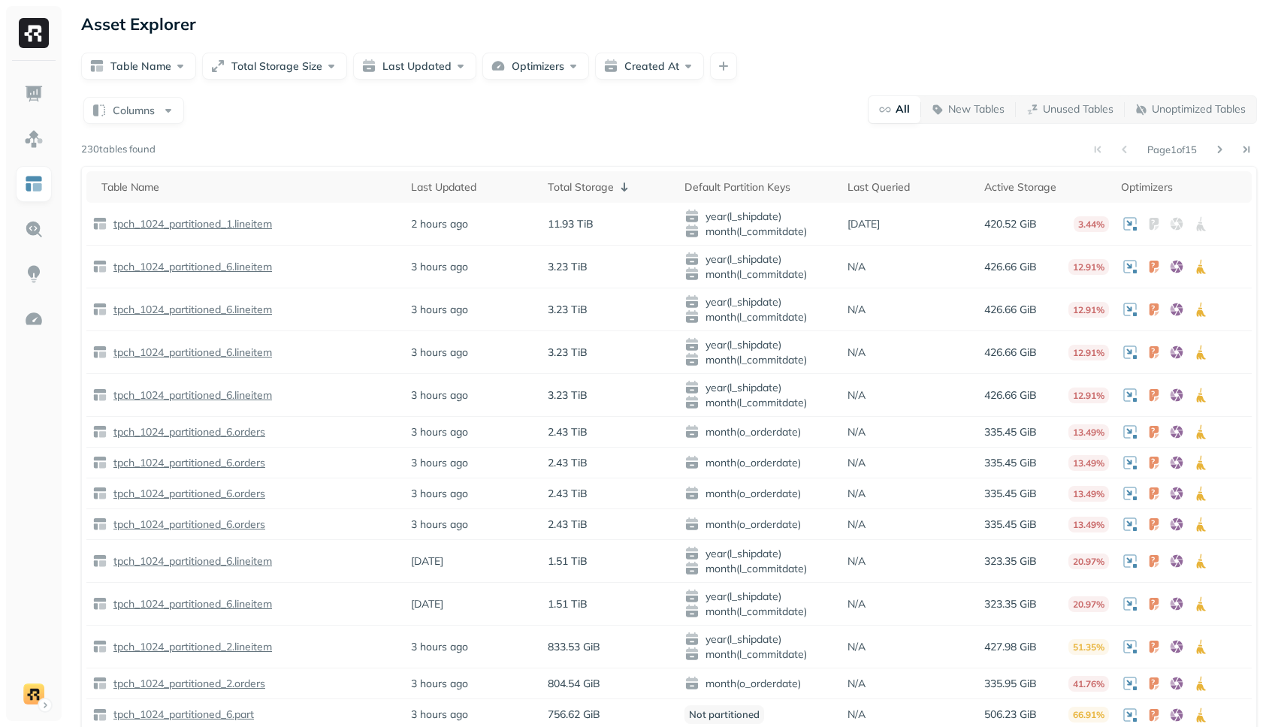
click at [130, 124] on div "Columns All New Tables Unused Tables Unoptimized Tables Page 1 of 15 230 tables…" at bounding box center [668, 447] width 1175 height 704
click at [141, 113] on button "Columns" at bounding box center [133, 110] width 101 height 27
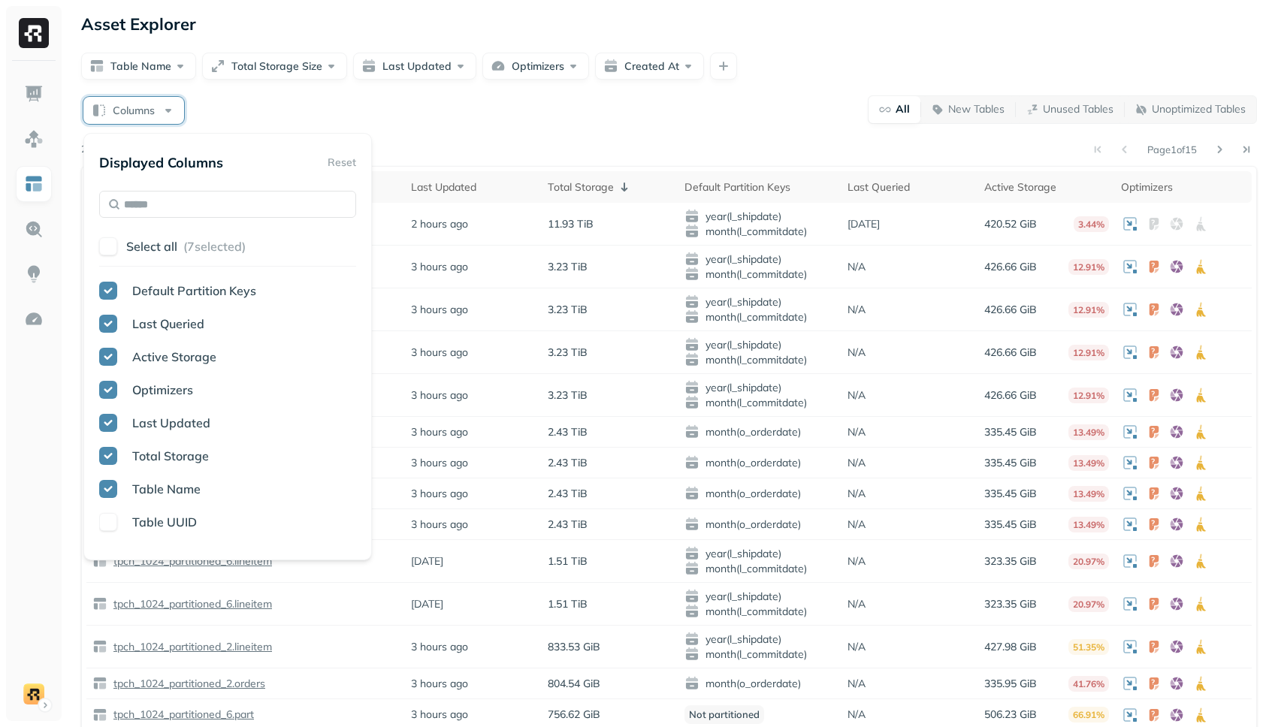
click at [107, 515] on button "button" at bounding box center [108, 522] width 18 height 18
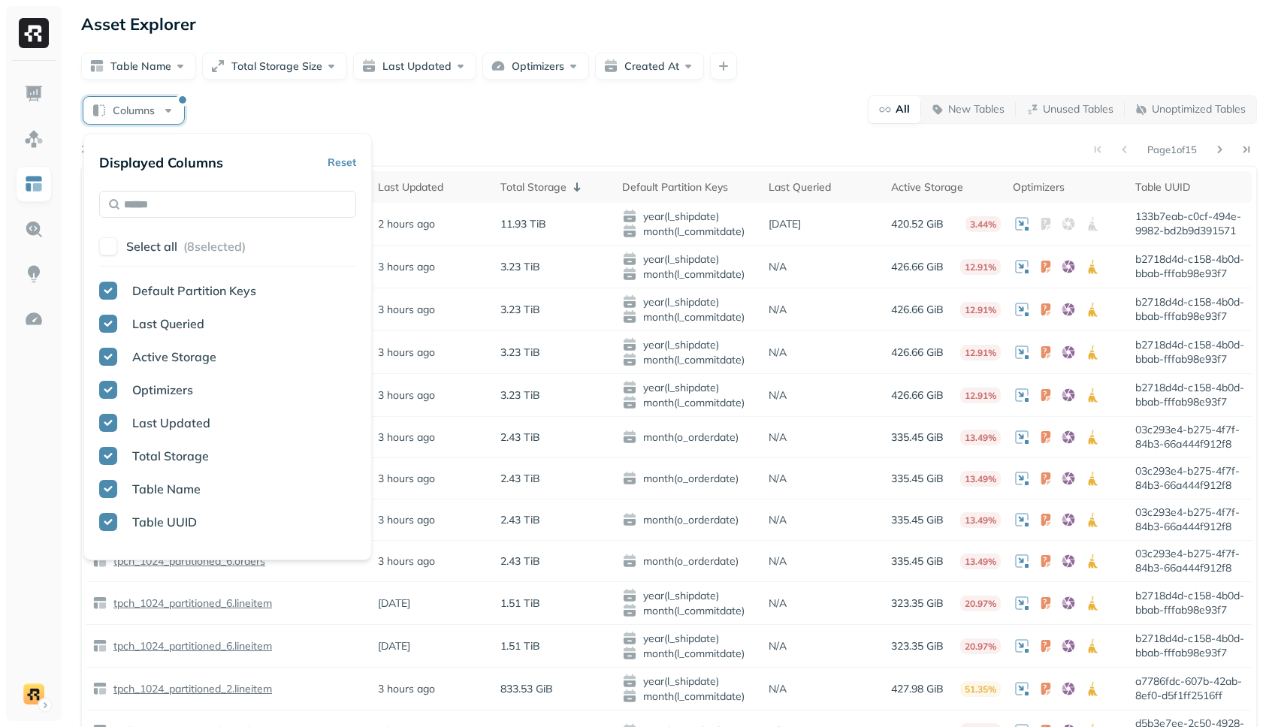
click at [414, 120] on div "Columns All New Tables Unused Tables Unoptimized Tables" at bounding box center [668, 109] width 1175 height 29
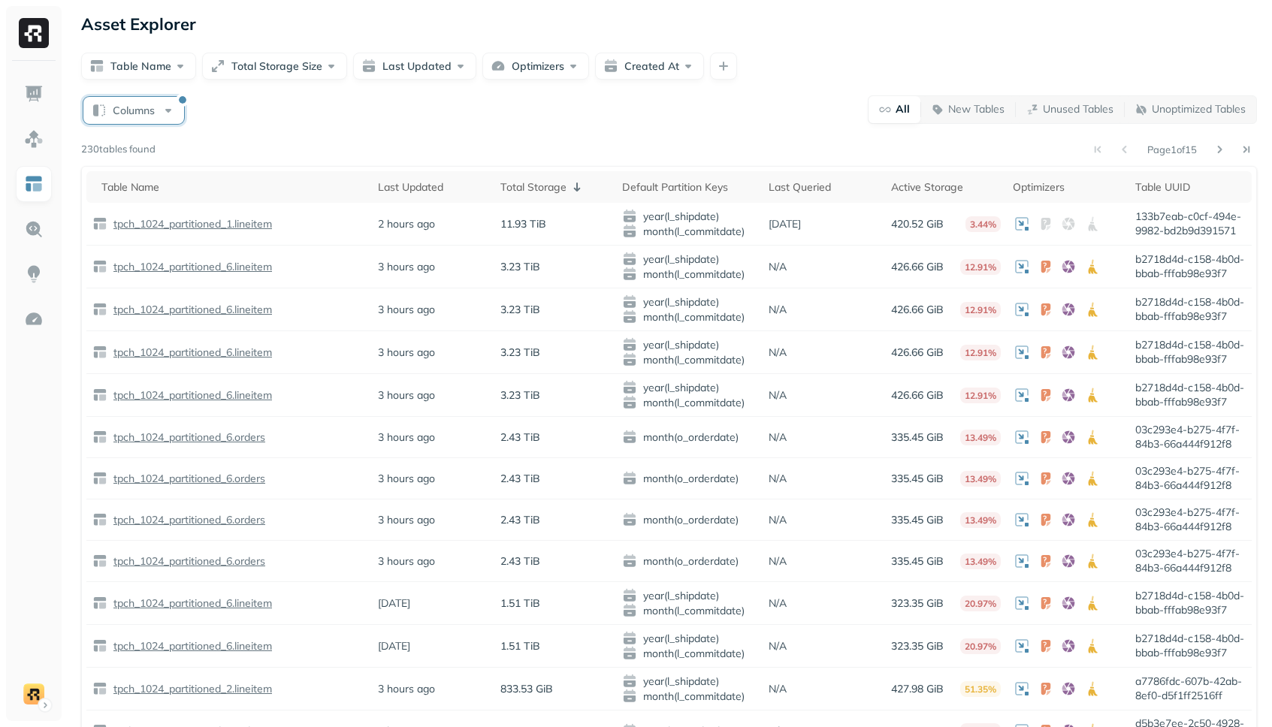
click at [129, 117] on button "Columns" at bounding box center [133, 110] width 101 height 27
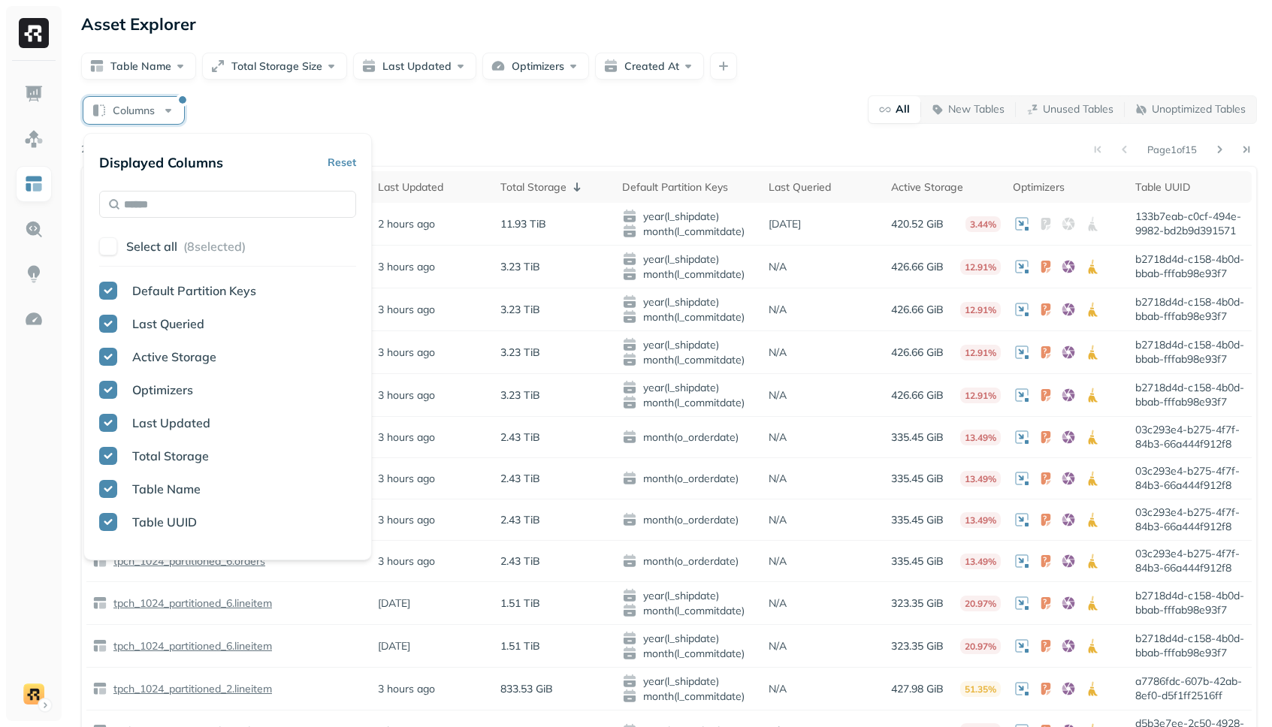
click at [117, 520] on div "Table UUID" at bounding box center [227, 522] width 257 height 18
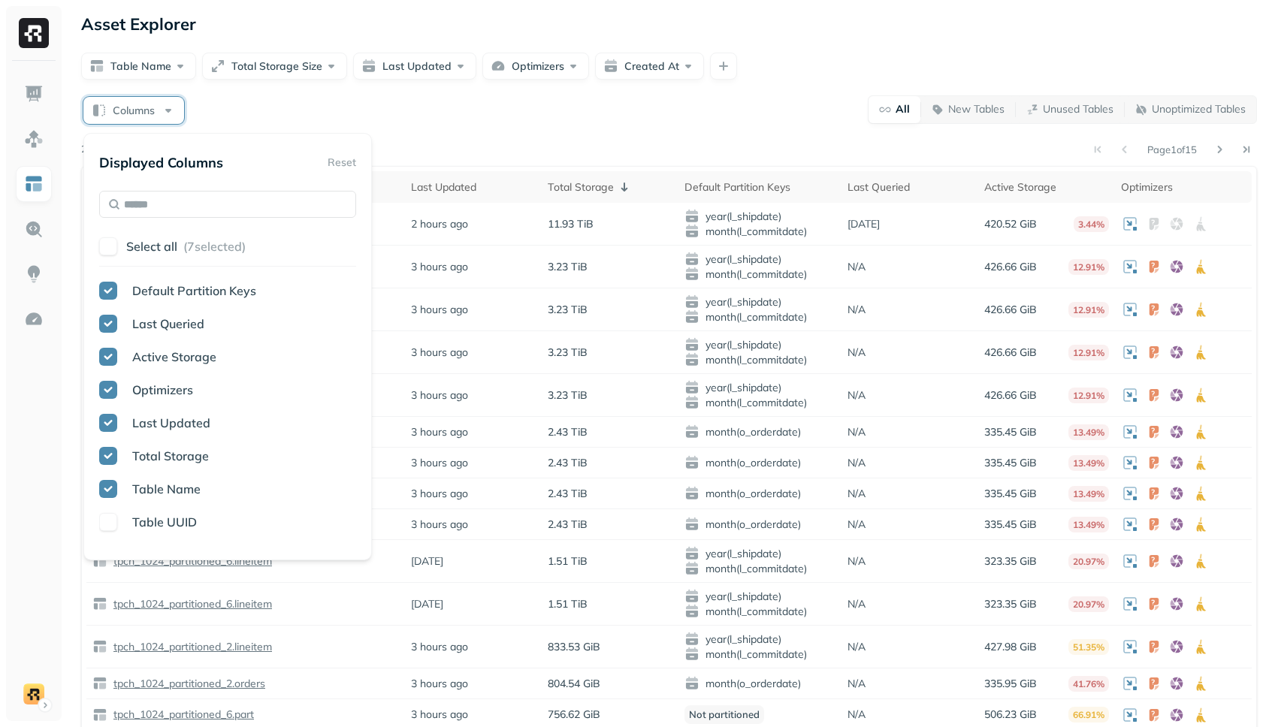
click at [116, 490] on button "button" at bounding box center [108, 489] width 18 height 18
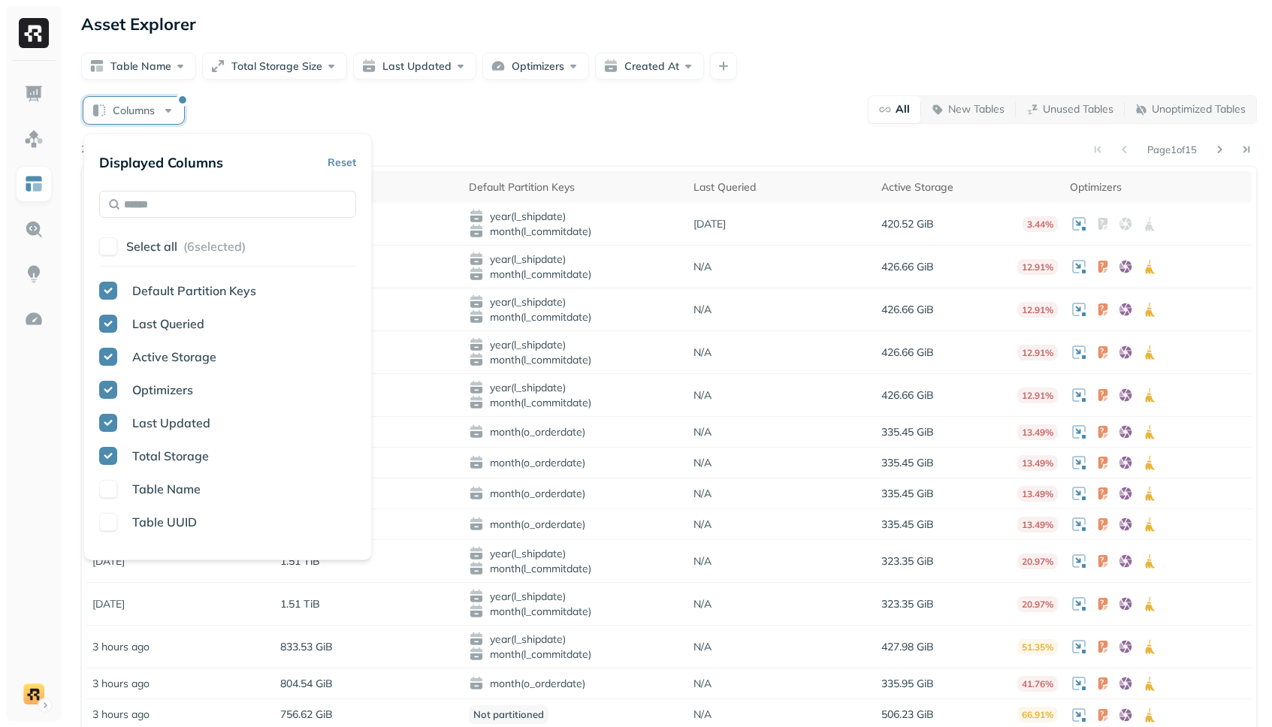
click at [113, 487] on button "button" at bounding box center [108, 489] width 18 height 18
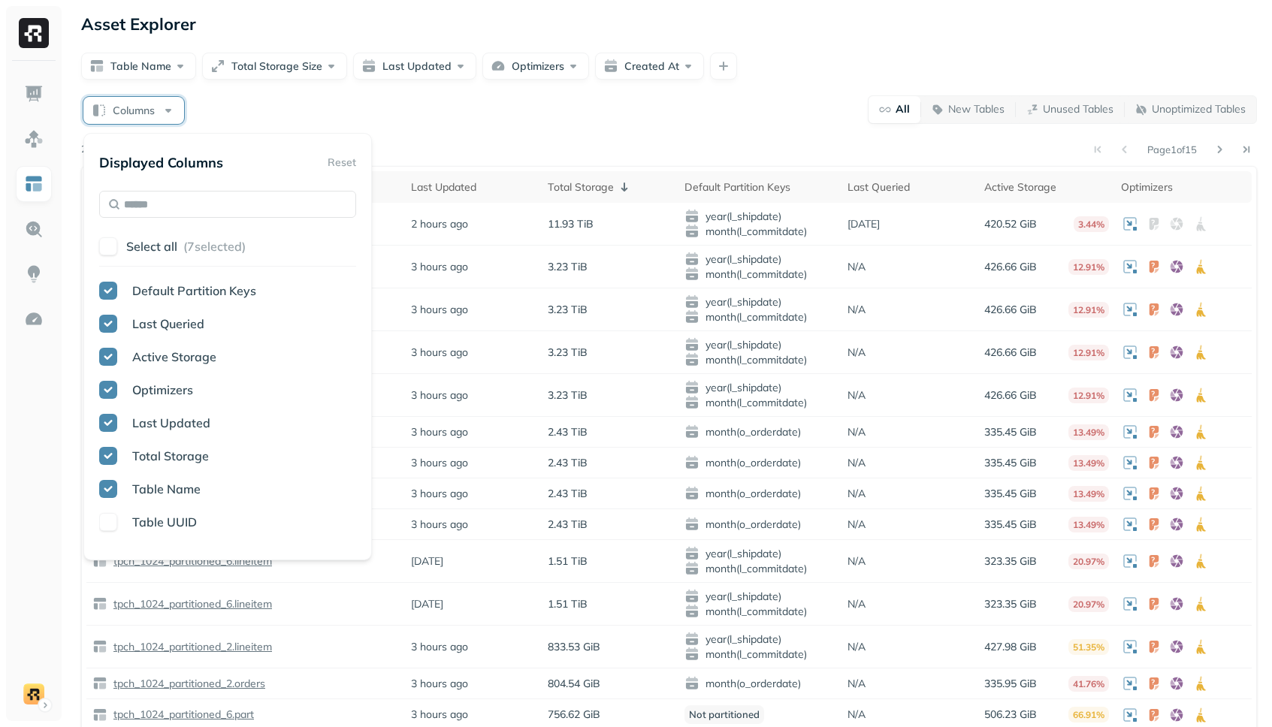
click at [113, 324] on button "button" at bounding box center [108, 324] width 18 height 18
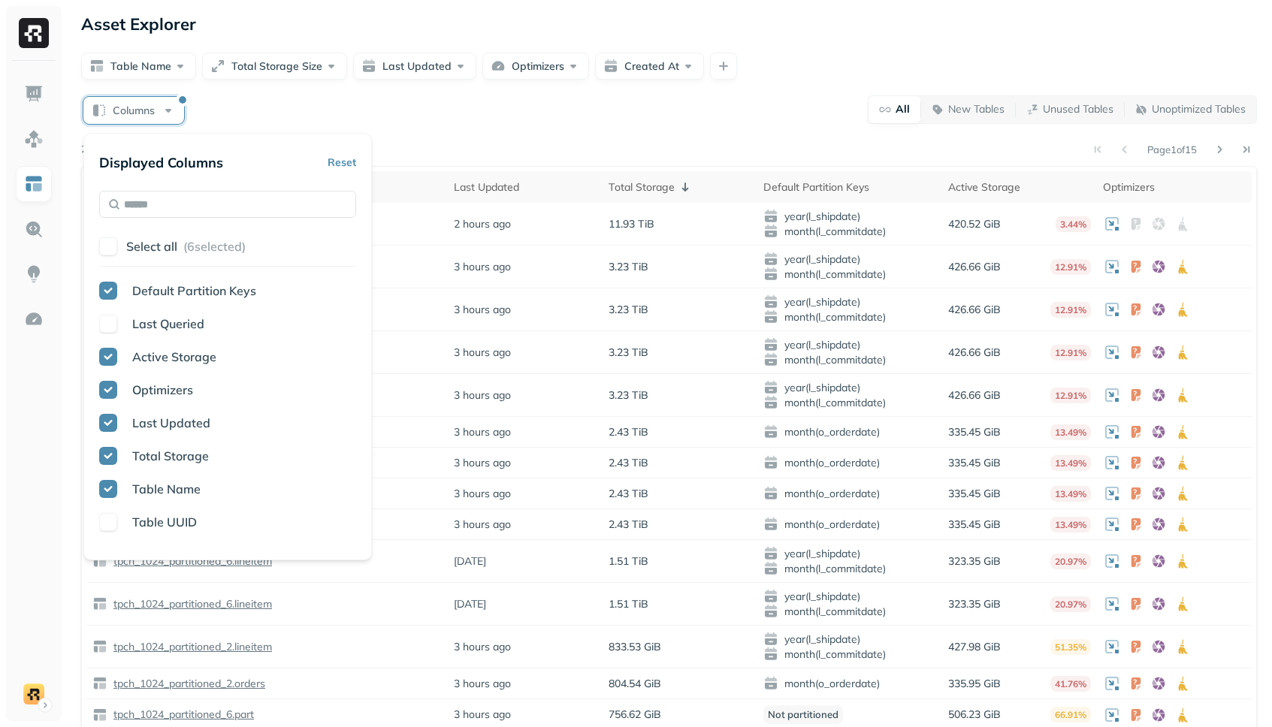
click at [107, 361] on button "button" at bounding box center [108, 357] width 18 height 18
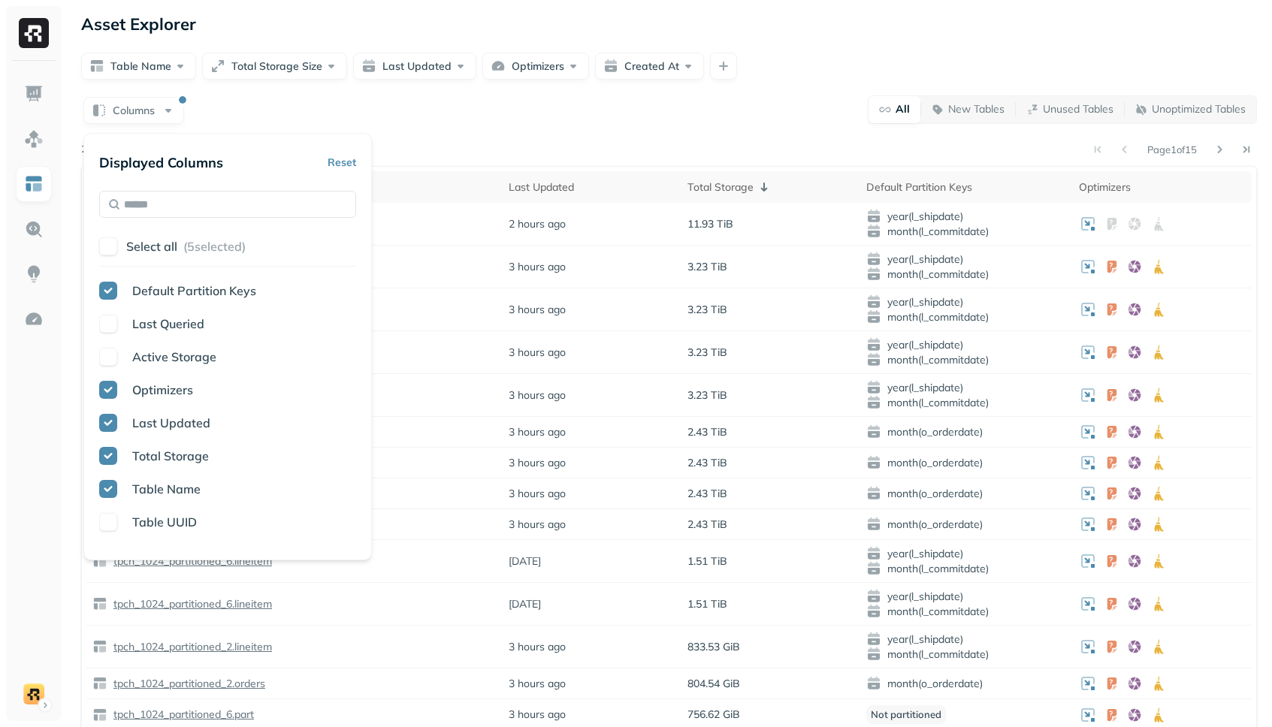
click at [233, 131] on div "Columns All New Tables Unused Tables Unoptimized Tables Page 1 of 15 230 tables…" at bounding box center [668, 447] width 1175 height 704
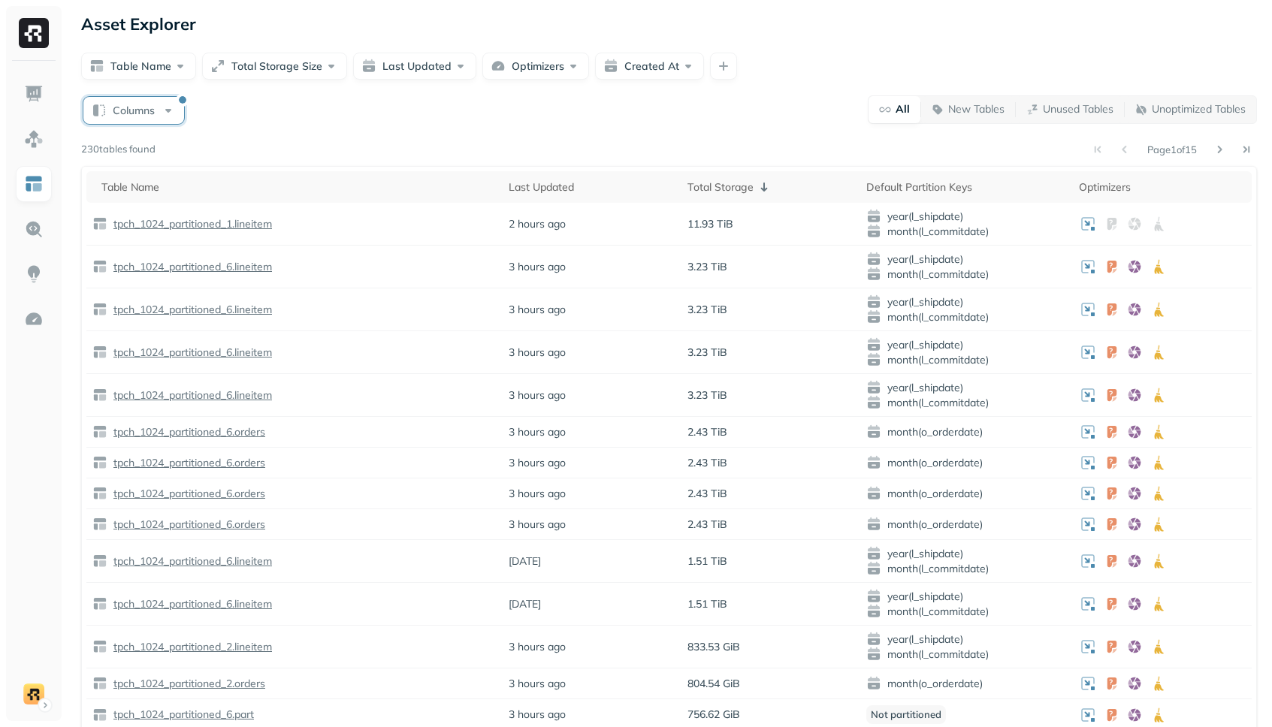
click at [158, 119] on button "Columns" at bounding box center [133, 110] width 101 height 27
